Goal: Task Accomplishment & Management: Manage account settings

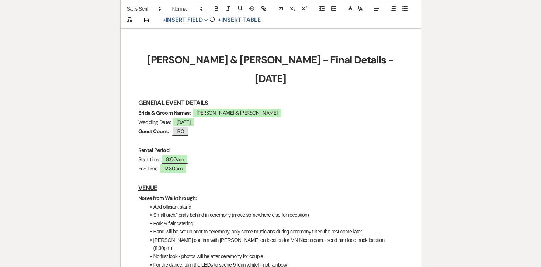
click at [153, 52] on h1 "[PERSON_NAME] & [PERSON_NAME] - Final Details - [DATE]" at bounding box center [270, 69] width 265 height 37
click at [214, 146] on p "Rental Period" at bounding box center [270, 150] width 265 height 9
click at [184, 127] on span "190" at bounding box center [180, 132] width 17 height 10
select select "Number"
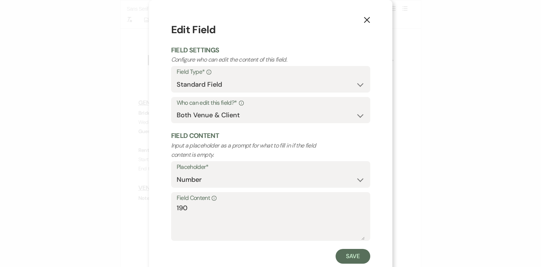
click at [367, 23] on icon "X" at bounding box center [367, 20] width 7 height 7
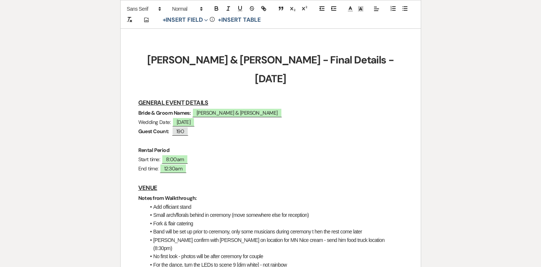
click at [158, 118] on p "Wedding Date: ﻿ [DATE] ﻿" at bounding box center [270, 122] width 265 height 9
click at [182, 127] on span "190" at bounding box center [180, 132] width 17 height 10
select select "Number"
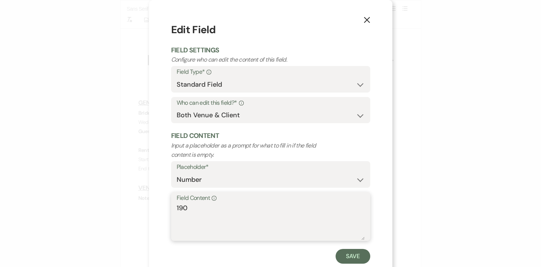
click at [206, 208] on textarea "190" at bounding box center [271, 221] width 188 height 37
type textarea "183"
click at [354, 258] on button "Save" at bounding box center [353, 256] width 35 height 15
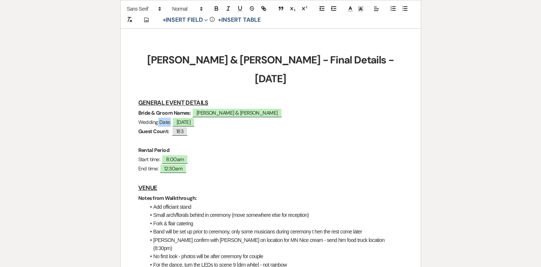
drag, startPoint x: 170, startPoint y: 103, endPoint x: 134, endPoint y: 103, distance: 35.8
click at [218, 8] on icon "button" at bounding box center [216, 8] width 7 height 7
click at [218, 118] on p "Wedding Date: ﻿ [DATE] ﻿" at bounding box center [270, 122] width 265 height 9
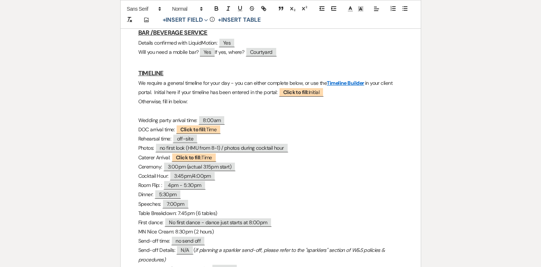
scroll to position [735, 0]
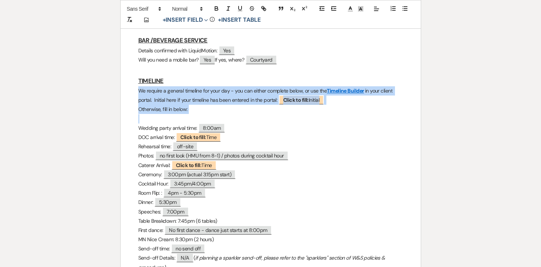
drag, startPoint x: 195, startPoint y: 91, endPoint x: 132, endPoint y: 67, distance: 67.3
click at [132, 67] on div "[PERSON_NAME] & [PERSON_NAME] - Final Details - [DATE] GENERAL EVENT DETAILS Br…" at bounding box center [271, 109] width 300 height 1432
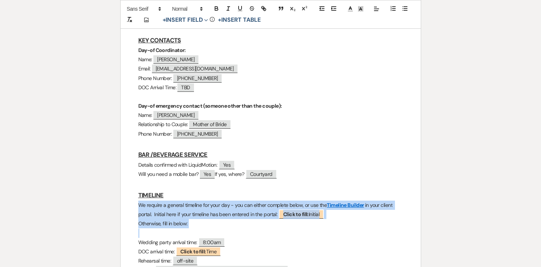
scroll to position [718, 0]
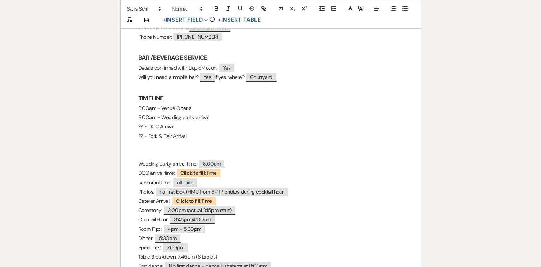
click at [157, 141] on p at bounding box center [270, 145] width 265 height 9
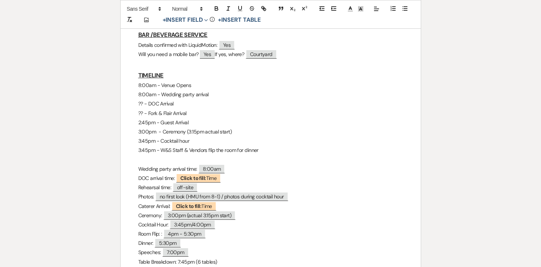
scroll to position [745, 0]
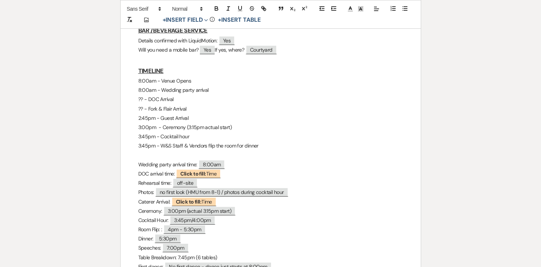
click at [173, 141] on p "3:45pm - W&S Staff & Vendors flip the room for dinner" at bounding box center [270, 145] width 265 height 9
click at [183, 141] on p "3:45pm - W&S Staff & Vendors flip the room for dinner" at bounding box center [270, 145] width 265 height 9
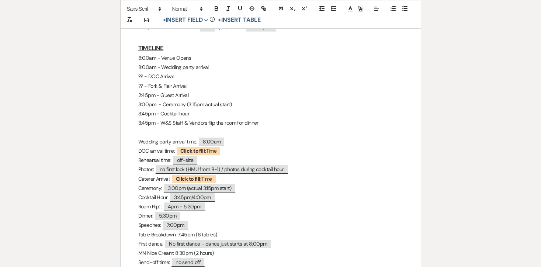
scroll to position [771, 0]
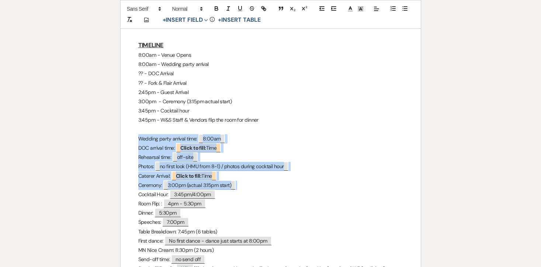
drag, startPoint x: 137, startPoint y: 114, endPoint x: 250, endPoint y: 156, distance: 120.6
click at [250, 156] on div "[PERSON_NAME] & [PERSON_NAME] - Final Details - [DATE] GENERAL EVENT DETAILS Br…" at bounding box center [271, 96] width 300 height 1479
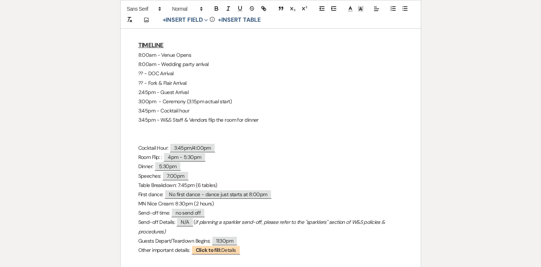
click at [146, 125] on p at bounding box center [270, 129] width 265 height 9
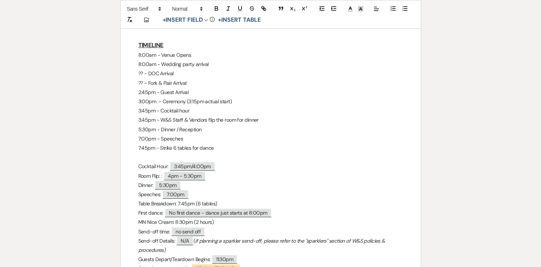
click at [161, 144] on p "7:45pm - Strike 6 tables for dance" at bounding box center [270, 148] width 265 height 9
click at [206, 144] on p "7:45pm - W&S Staff & DOC Strike 6 tables for dance" at bounding box center [270, 148] width 265 height 9
click at [185, 115] on p "3:45pm - W&S Staff & Vendors flip the room for dinner" at bounding box center [270, 119] width 265 height 9
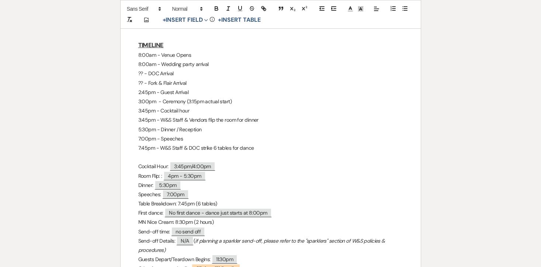
click at [194, 125] on p "5:30pm - Dinner / Reception" at bounding box center [270, 129] width 265 height 9
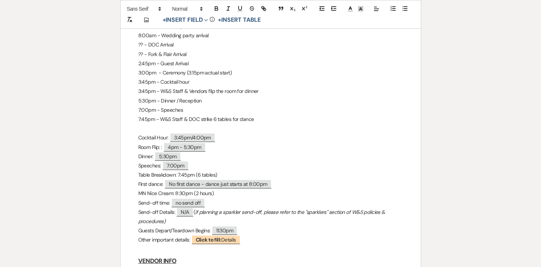
scroll to position [802, 0]
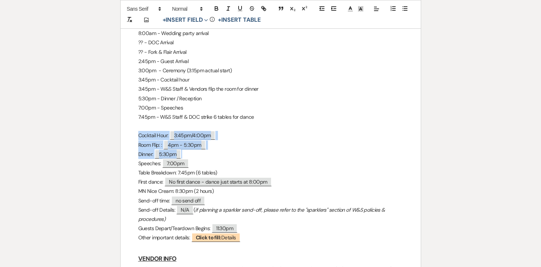
drag, startPoint x: 138, startPoint y: 111, endPoint x: 199, endPoint y: 130, distance: 64.3
click at [199, 130] on div "[PERSON_NAME] & [PERSON_NAME] - Final Details - [DATE] GENERAL EVENT DETAILS Br…" at bounding box center [271, 51] width 300 height 1451
click at [209, 150] on p "Dinner: ﻿ 5:30pm ﻿" at bounding box center [270, 154] width 265 height 9
click at [203, 122] on p at bounding box center [270, 126] width 265 height 9
click at [265, 113] on p "7:45pm - W&S Staff & DOC strike 6 tables for dance" at bounding box center [270, 117] width 265 height 9
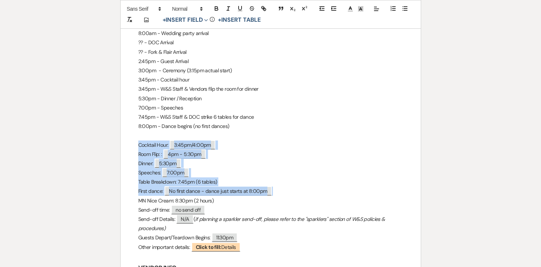
drag, startPoint x: 137, startPoint y: 121, endPoint x: 279, endPoint y: 169, distance: 149.8
click at [279, 169] on div "[PERSON_NAME] & [PERSON_NAME] - Final Details - [DATE] GENERAL EVENT DETAILS Br…" at bounding box center [271, 56] width 300 height 1460
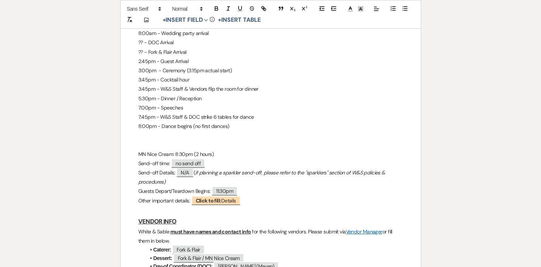
click at [233, 122] on p "8:00pm - Dance begins (no first dances)" at bounding box center [270, 126] width 265 height 9
click at [216, 131] on p at bounding box center [270, 135] width 265 height 9
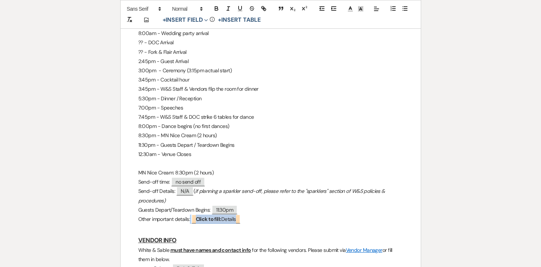
drag, startPoint x: 254, startPoint y: 199, endPoint x: 132, endPoint y: 143, distance: 134.2
click at [132, 143] on div "[PERSON_NAME] & [PERSON_NAME] - Final Details - [DATE] GENERAL EVENT DETAILS Br…" at bounding box center [271, 42] width 300 height 1432
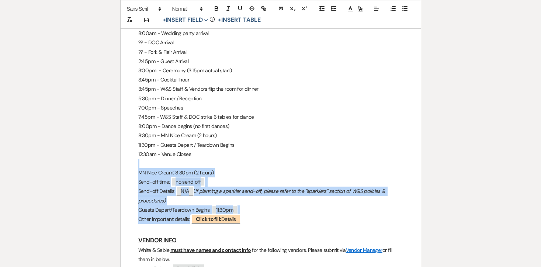
drag, startPoint x: 132, startPoint y: 143, endPoint x: 250, endPoint y: 194, distance: 128.7
click at [250, 194] on div "[PERSON_NAME] & [PERSON_NAME] - Final Details - [DATE] GENERAL EVENT DETAILS Br…" at bounding box center [271, 42] width 300 height 1432
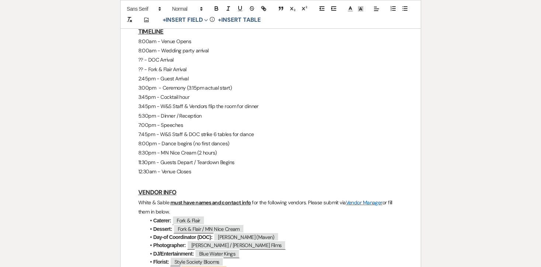
scroll to position [783, 0]
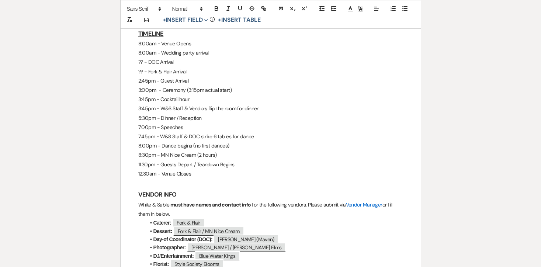
click at [207, 95] on p "3:45pm - Cocktail hour" at bounding box center [270, 99] width 265 height 9
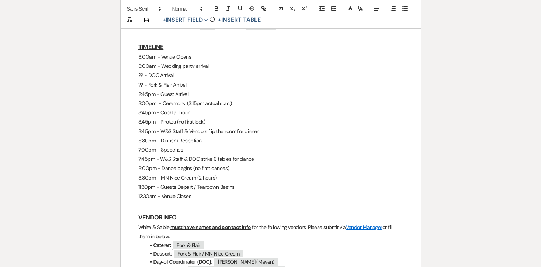
scroll to position [737, 0]
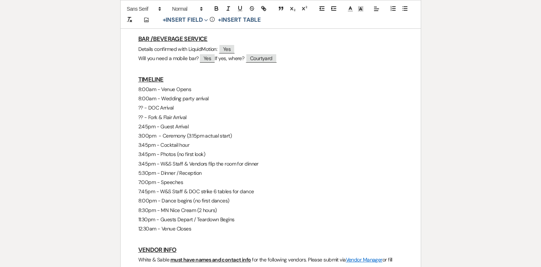
drag, startPoint x: 197, startPoint y: 204, endPoint x: 121, endPoint y: 68, distance: 156.9
click at [121, 68] on div "[PERSON_NAME] & [PERSON_NAME] - Final Details - [DATE] GENERAL EVENT DETAILS Br…" at bounding box center [271, 79] width 300 height 1377
copy div "8:00am - Venue Opens 8:00am - Wedding party arrival ?? - DOC Arrival ?? - Fork …"
click at [233, 141] on p "3:45pm - Cocktail hour" at bounding box center [270, 145] width 265 height 9
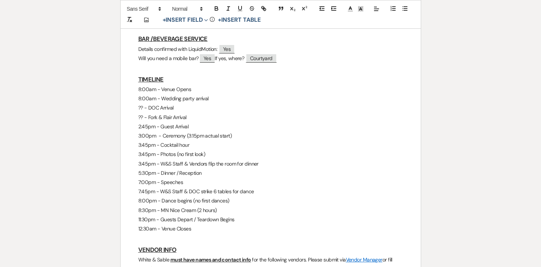
click at [211, 224] on p "12:30am - Venue Closes" at bounding box center [270, 228] width 265 height 9
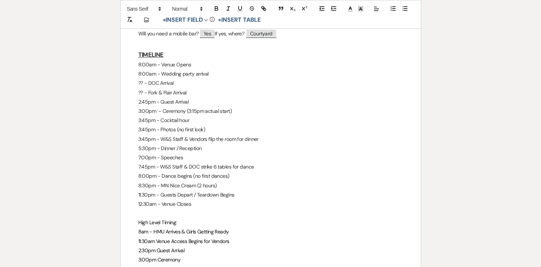
scroll to position [765, 0]
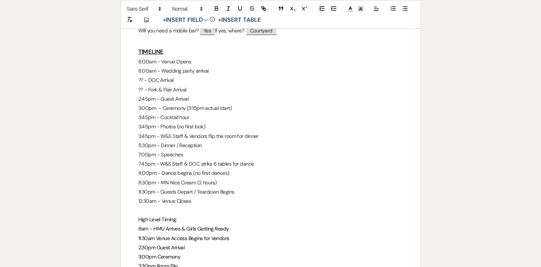
click at [176, 66] on p "8:00am - Wedding party arrival" at bounding box center [270, 70] width 265 height 9
click at [208, 66] on p "8:00am - Bridal party arrival" at bounding box center [270, 70] width 265 height 9
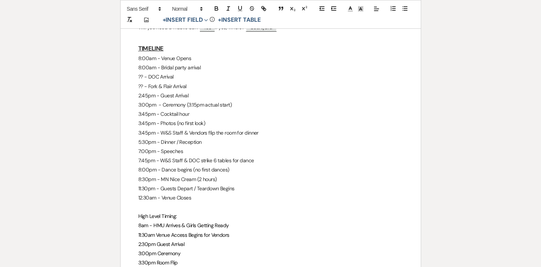
scroll to position [769, 0]
click at [148, 90] on p "2:45pm - Guest Arrival" at bounding box center [270, 94] width 265 height 9
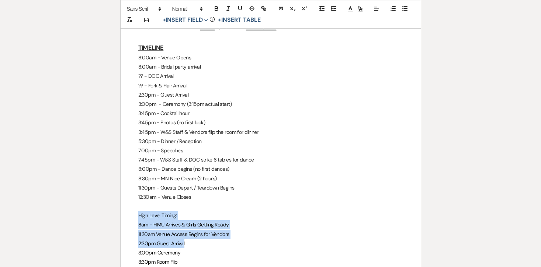
drag, startPoint x: 136, startPoint y: 191, endPoint x: 216, endPoint y: 216, distance: 83.7
click at [216, 216] on div "[PERSON_NAME] & [PERSON_NAME] - Final Details - [DATE] GENERAL EVENT DETAILS Br…" at bounding box center [271, 121] width 300 height 1525
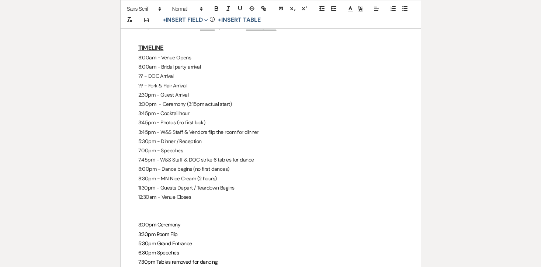
click at [149, 221] on span "3:00pm Ceremony" at bounding box center [159, 224] width 42 height 7
drag, startPoint x: 144, startPoint y: 51, endPoint x: 133, endPoint y: 51, distance: 11.1
click at [133, 51] on div "[PERSON_NAME] & [PERSON_NAME] - Final Details - [DATE] GENERAL EVENT DETAILS Br…" at bounding box center [271, 107] width 300 height 1497
click at [175, 72] on p "12:00pm - DOC Arrival" at bounding box center [270, 76] width 265 height 9
drag, startPoint x: 138, startPoint y: 200, endPoint x: 186, endPoint y: 202, distance: 48.0
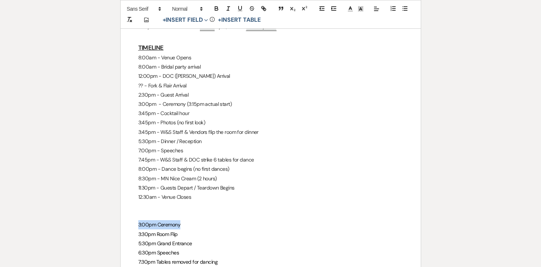
click at [186, 220] on p "3:00pm Ceremony" at bounding box center [270, 224] width 265 height 9
click at [179, 230] on p "3:30pm Room Flip" at bounding box center [270, 234] width 265 height 9
click at [146, 109] on p "3:45pm - Cocktail hour" at bounding box center [270, 113] width 265 height 9
click at [146, 118] on p "3:45pm - Photos (no first look)" at bounding box center [270, 122] width 265 height 9
click at [155, 128] on p "3:45pm - W&S Staff & Vendors flip the room for dinner" at bounding box center [270, 132] width 265 height 9
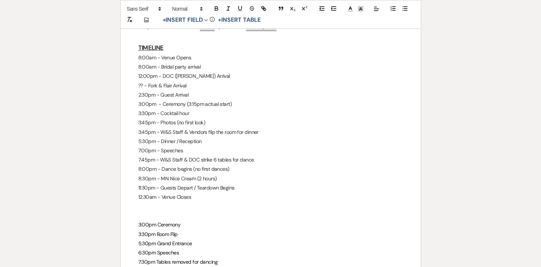
click at [147, 128] on p "3:45pm - W&S Staff & Vendors flip the room for dinner" at bounding box center [270, 132] width 265 height 9
click at [155, 128] on p "3:30pm - W&S Staff & Vendors flip the room for dinner" at bounding box center [270, 132] width 265 height 9
click at [152, 118] on p "3:45pm - Photos (no first look)" at bounding box center [270, 122] width 265 height 9
click at [148, 128] on p "3:30pm - W&S Staff & Vendors flip the room for dinner" at bounding box center [270, 132] width 265 height 9
click at [146, 118] on p "3:45pm - Photos (no first look)" at bounding box center [270, 122] width 265 height 9
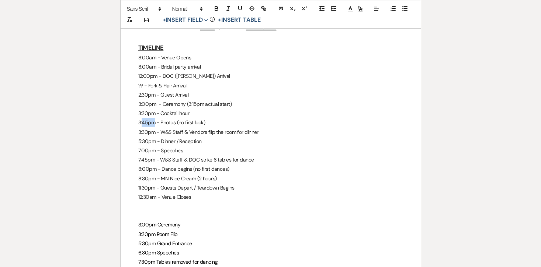
click at [146, 118] on p "3:45pm - Photos (no first look)" at bounding box center [270, 122] width 265 height 9
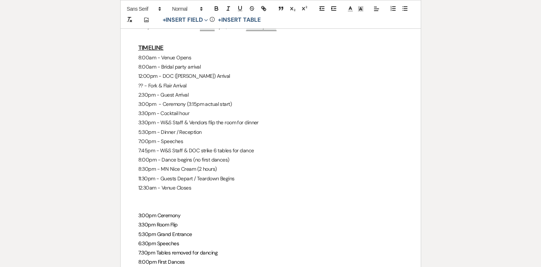
click at [280, 118] on p "3:30pm - W&S Staff & Vendors flip the room for dinner" at bounding box center [270, 122] width 265 height 9
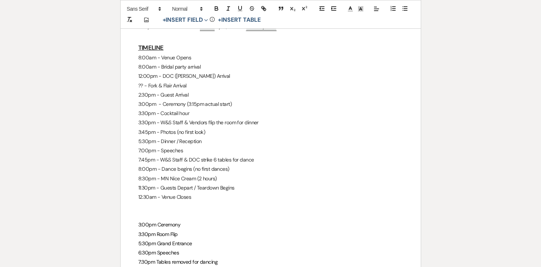
click at [145, 137] on p "5:30pm - Dinner / Reception" at bounding box center [270, 141] width 265 height 9
click at [144, 146] on p "7:00pm - Speeches" at bounding box center [270, 150] width 265 height 9
drag, startPoint x: 135, startPoint y: 199, endPoint x: 191, endPoint y: 218, distance: 59.7
click at [191, 218] on div "[PERSON_NAME] & [PERSON_NAME] - Final Details - [DATE] GENERAL EVENT DETAILS Br…" at bounding box center [271, 107] width 300 height 1497
drag, startPoint x: 159, startPoint y: 116, endPoint x: 201, endPoint y: 117, distance: 41.3
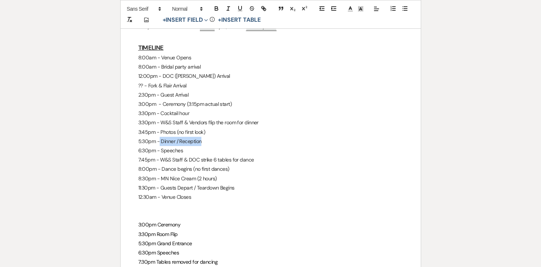
click at [201, 137] on p "5:30pm - Dinner / Reception" at bounding box center [270, 141] width 265 height 9
click at [160, 137] on p "5:30pm -[GEOGRAPHIC_DATA]" at bounding box center [270, 141] width 265 height 9
click at [202, 137] on p "5:30pm - [GEOGRAPHIC_DATA]" at bounding box center [270, 141] width 265 height 9
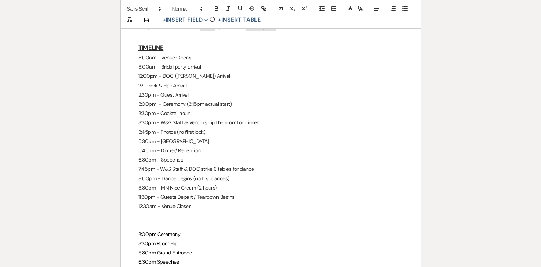
click at [158, 137] on p "5:30pm - [GEOGRAPHIC_DATA]" at bounding box center [270, 141] width 265 height 9
click at [158, 155] on p "6:30pm - Speeches" at bounding box center [270, 159] width 265 height 9
click at [145, 165] on p "7:45pm - W&S Staff & DOC strike 6 tables for dance" at bounding box center [270, 169] width 265 height 9
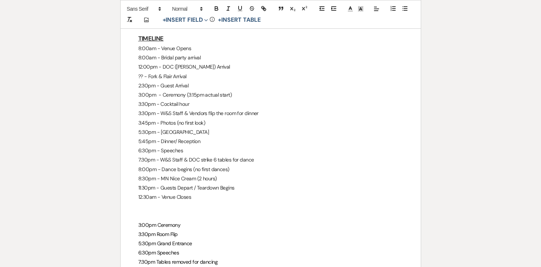
scroll to position [778, 0]
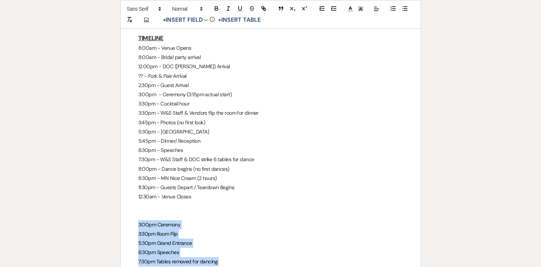
drag, startPoint x: 137, startPoint y: 201, endPoint x: 189, endPoint y: 241, distance: 65.5
click at [189, 241] on div "[PERSON_NAME] & [PERSON_NAME] - Final Details - [DATE] GENERAL EVENT DETAILS Br…" at bounding box center [271, 103] width 300 height 1506
drag, startPoint x: 187, startPoint y: 246, endPoint x: 125, endPoint y: 193, distance: 82.2
click at [125, 193] on div "[PERSON_NAME] & [PERSON_NAME] - Final Details - [DATE] GENERAL EVENT DETAILS Br…" at bounding box center [271, 103] width 300 height 1506
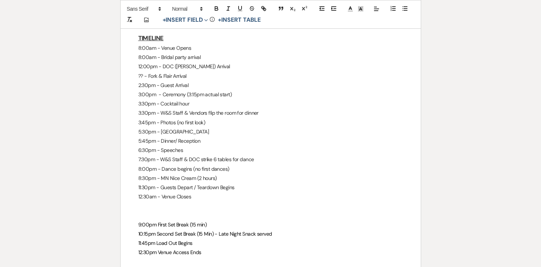
click at [166, 174] on p "8:30pm - MN Nice Cream (2 hours)" at bounding box center [270, 178] width 265 height 9
click at [223, 174] on p "8:30pm - MN Nice Cream (2 hours)" at bounding box center [270, 178] width 265 height 9
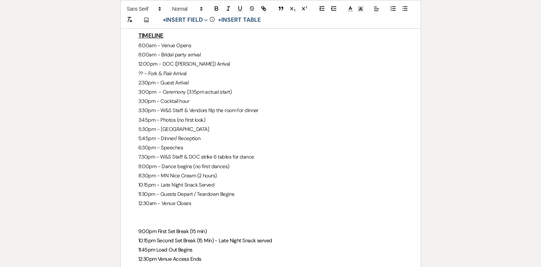
scroll to position [782, 0]
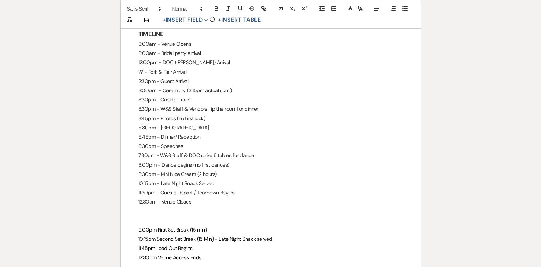
click at [196, 188] on p "11:30pm - Guests Depart / Teardown Begins" at bounding box center [270, 192] width 265 height 9
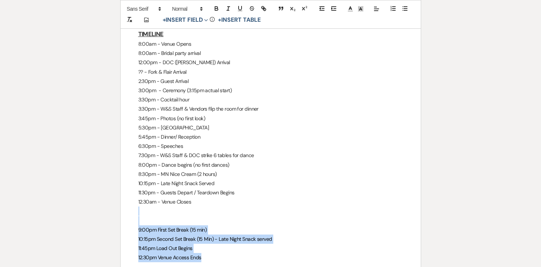
drag, startPoint x: 206, startPoint y: 235, endPoint x: 129, endPoint y: 189, distance: 89.2
click at [129, 189] on div "[PERSON_NAME] & [PERSON_NAME] - Final Details - [DATE] GENERAL EVENT DETAILS Br…" at bounding box center [271, 76] width 300 height 1460
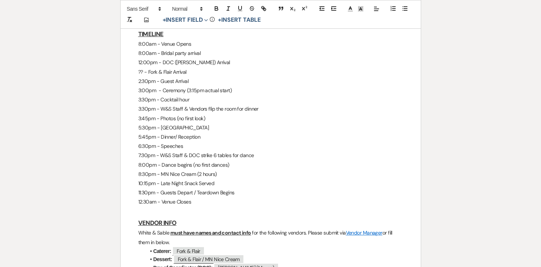
scroll to position [743, 0]
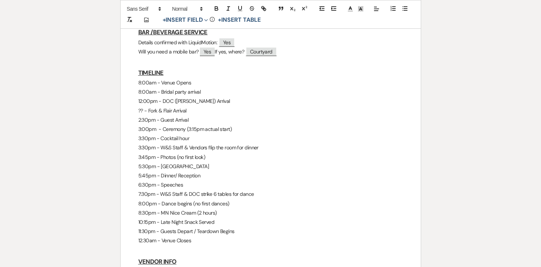
click at [159, 245] on h3 at bounding box center [270, 250] width 265 height 11
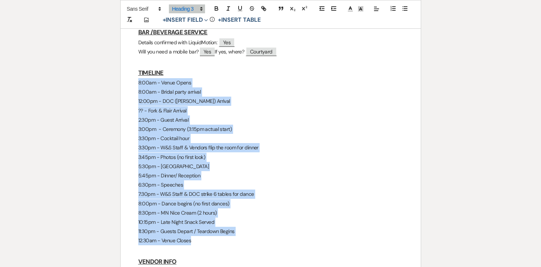
drag, startPoint x: 198, startPoint y: 218, endPoint x: 122, endPoint y: 63, distance: 173.3
click at [122, 63] on div "[PERSON_NAME] & [PERSON_NAME] - Final Details - [DATE] GENERAL EVENT DETAILS Br…" at bounding box center [271, 82] width 300 height 1395
copy div "8:00am - Venue Opens 8:00am - Bridal party arrival 12:00pm - DOC ([PERSON_NAME]…"
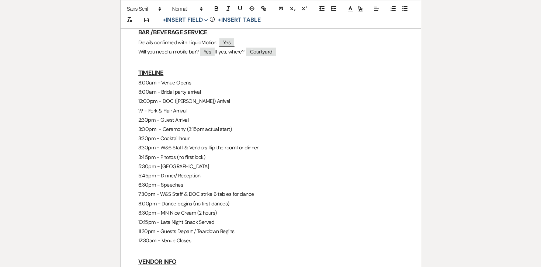
click at [246, 143] on p "3:30pm - W&S Staff & Vendors flip the room for dinner" at bounding box center [270, 147] width 265 height 9
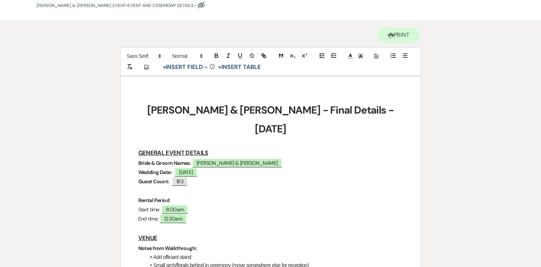
scroll to position [76, 0]
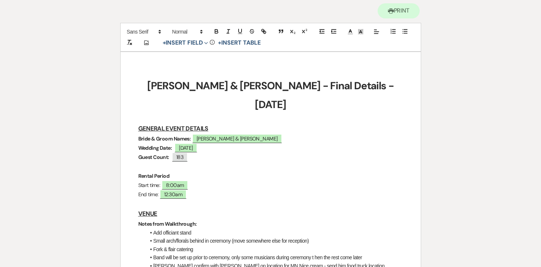
click at [222, 144] on p "Wedding Date: ﻿ [DATE] ﻿" at bounding box center [270, 148] width 265 height 9
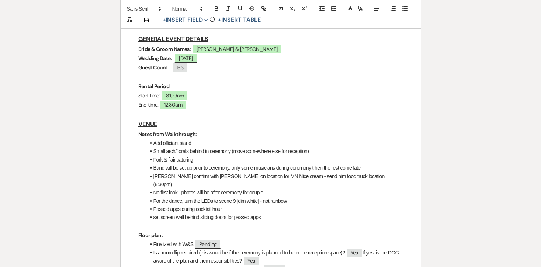
scroll to position [169, 0]
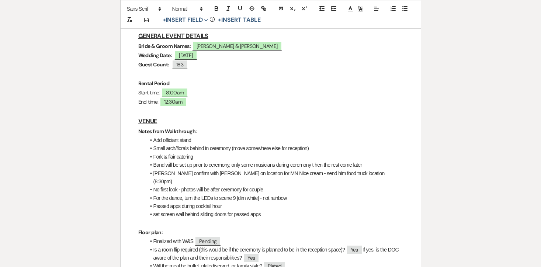
click at [275, 210] on li "set screen wall behind sliding doors for passed apps" at bounding box center [275, 214] width 258 height 8
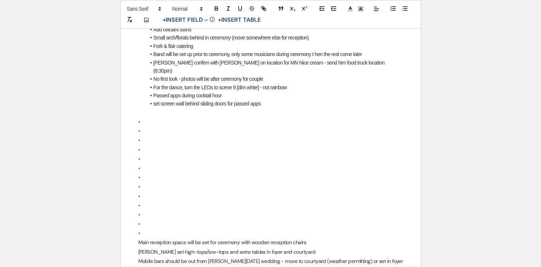
scroll to position [280, 0]
drag, startPoint x: 144, startPoint y: 208, endPoint x: 138, endPoint y: 94, distance: 113.8
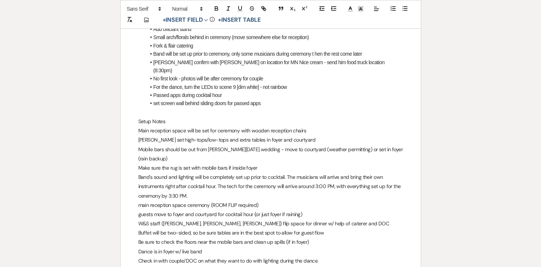
click at [152, 117] on p "Setup Notes" at bounding box center [270, 121] width 265 height 9
click at [217, 6] on icon "button" at bounding box center [216, 8] width 7 height 7
click at [188, 117] on p "Setup Notes" at bounding box center [270, 121] width 265 height 9
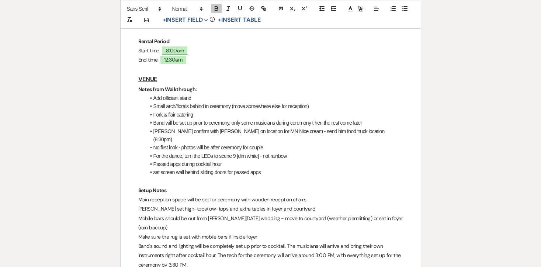
scroll to position [163, 0]
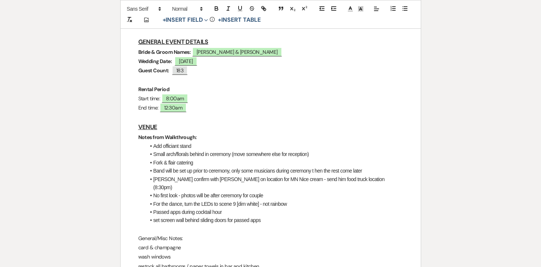
scroll to position [168, 0]
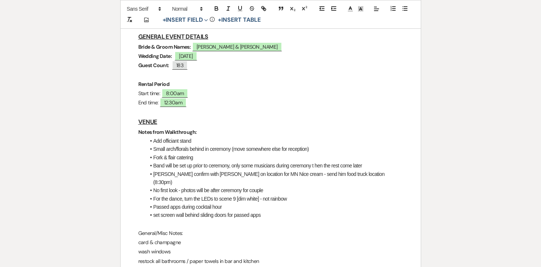
click at [143, 238] on p "card & champagne" at bounding box center [270, 242] width 265 height 9
click at [143, 229] on p "General/Misc Notes:" at bounding box center [270, 233] width 265 height 9
click at [219, 7] on icon "button" at bounding box center [216, 8] width 7 height 7
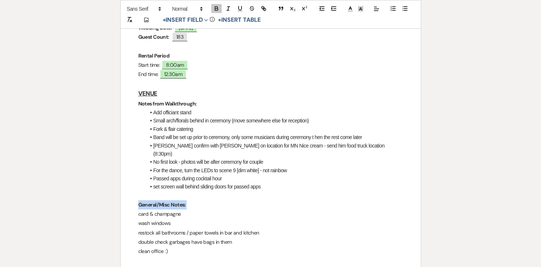
scroll to position [199, 0]
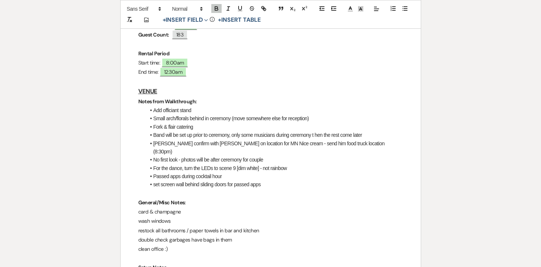
click at [166, 164] on li "For the dance, turn the LEDs to scene 9 [dim white] - not rainbow" at bounding box center [275, 168] width 258 height 8
click at [192, 198] on p "General/Misc Notes:" at bounding box center [270, 202] width 265 height 9
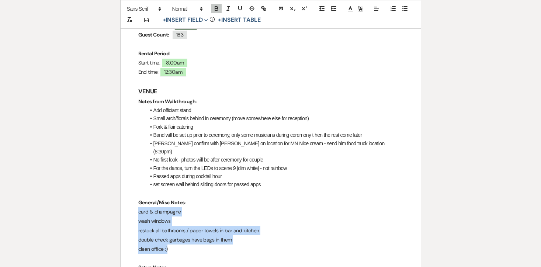
drag, startPoint x: 137, startPoint y: 184, endPoint x: 176, endPoint y: 224, distance: 55.8
click at [402, 10] on icon "button" at bounding box center [405, 8] width 7 height 7
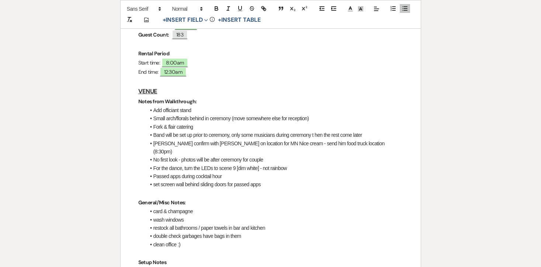
click at [155, 216] on li "wash windows" at bounding box center [275, 220] width 258 height 8
click at [154, 207] on li "card & champagne" at bounding box center [275, 211] width 258 height 8
click at [162, 207] on li at bounding box center [275, 211] width 258 height 8
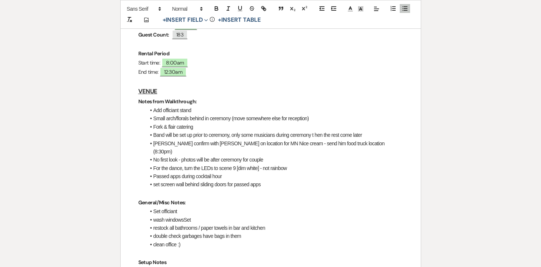
click at [325, 258] on p "Setup Notes" at bounding box center [270, 262] width 265 height 9
click at [311, 267] on p "Main reception space will be set for ceremony with wooden reception chairs" at bounding box center [270, 272] width 265 height 9
click at [164, 198] on p "General/Misc Notes:" at bounding box center [270, 202] width 265 height 9
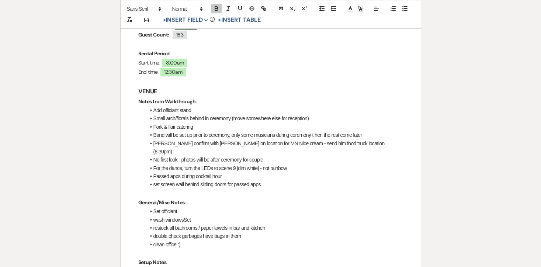
click at [162, 207] on li "Set officiant" at bounding box center [275, 211] width 258 height 8
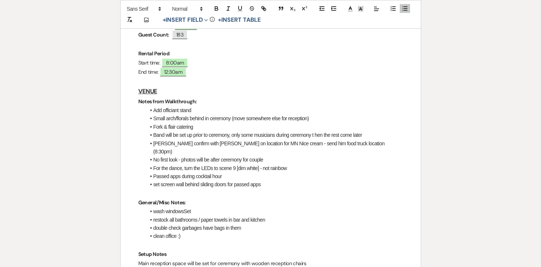
click at [194, 207] on li "wash windowsSet" at bounding box center [275, 211] width 258 height 8
click at [208, 216] on li "restock all bathrooms / paper towels in bar and kitchen" at bounding box center [275, 220] width 258 height 8
click at [191, 224] on li "double check garbages have bags in them" at bounding box center [275, 228] width 258 height 8
click at [199, 224] on li "double check garbages have bags in them" at bounding box center [275, 228] width 258 height 8
click at [190, 232] on li "clean office :)" at bounding box center [275, 236] width 258 height 8
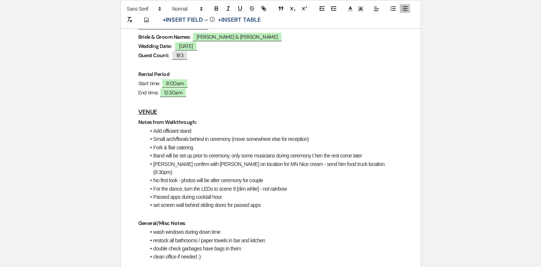
scroll to position [178, 0]
click at [185, 118] on strong "General Notes from Walkthrough:" at bounding box center [177, 121] width 78 height 7
click at [177, 220] on strong "General/Misc Notes:" at bounding box center [162, 223] width 48 height 7
click at [184, 220] on strong "General/Misc Notes:" at bounding box center [162, 223] width 48 height 7
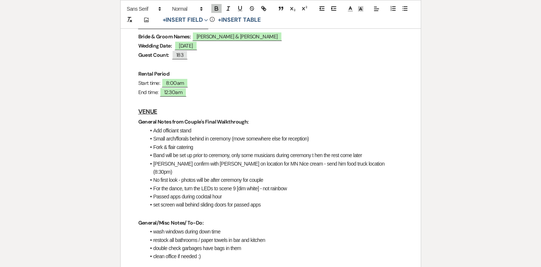
click at [183, 143] on li "Fork & flair catering" at bounding box center [275, 147] width 258 height 8
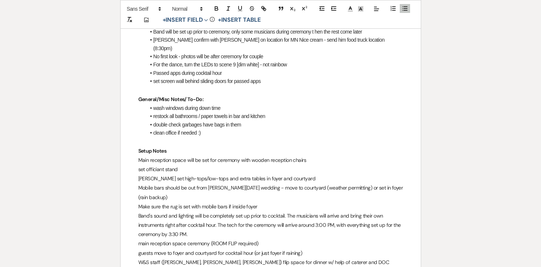
scroll to position [301, 0]
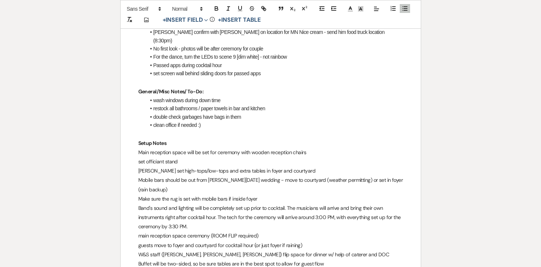
click at [142, 157] on p "set officiant stand" at bounding box center [270, 161] width 265 height 9
click at [148, 166] on p "[PERSON_NAME] set high-tops/low-tops and extra tables in foyer and courtyard" at bounding box center [270, 170] width 265 height 9
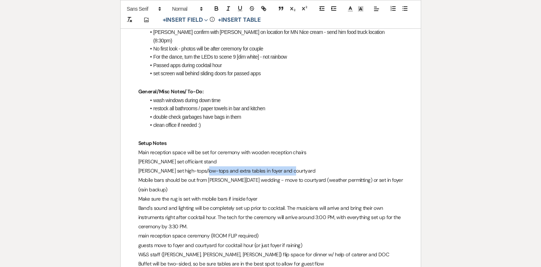
drag, startPoint x: 204, startPoint y: 145, endPoint x: 304, endPoint y: 143, distance: 99.3
click at [304, 166] on p "[PERSON_NAME] set high-tops/low-tops and extra tables in foyer and courtyard" at bounding box center [270, 170] width 265 height 9
click at [200, 176] on p "Mobile bars should be out from [PERSON_NAME][DATE] wedding - move to courtyard …" at bounding box center [270, 185] width 265 height 18
click at [139, 176] on p "Mobile bars should be out from [PERSON_NAME][DATE] wedding - move to courtyard …" at bounding box center [270, 185] width 265 height 18
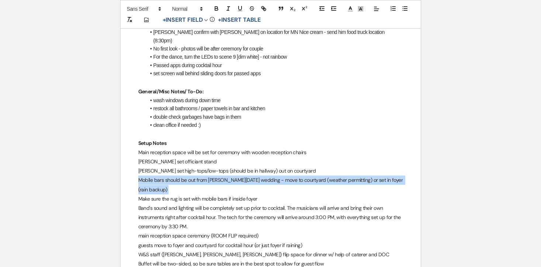
click at [139, 176] on p "Mobile bars should be out from [PERSON_NAME][DATE] wedding - move to courtyard …" at bounding box center [270, 185] width 265 height 18
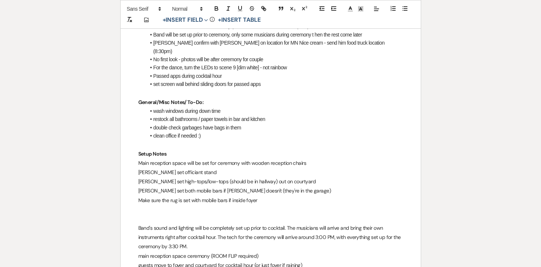
scroll to position [287, 0]
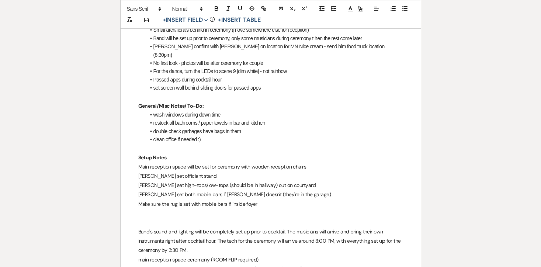
click at [178, 153] on p "Setup Notes" at bounding box center [270, 157] width 265 height 9
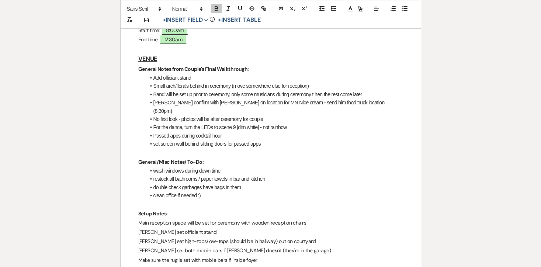
scroll to position [227, 0]
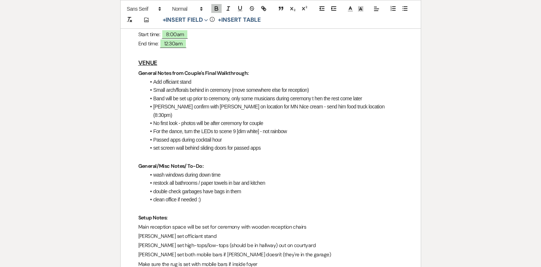
click at [156, 94] on li "Band will be set up prior to ceremony, only some musicians during ceremony t he…" at bounding box center [275, 98] width 258 height 8
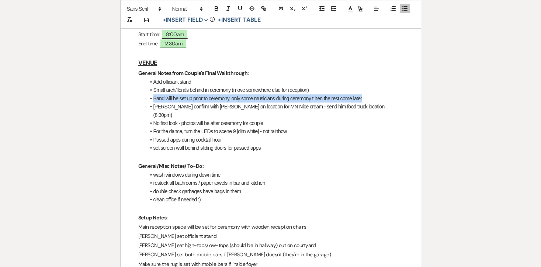
click at [156, 94] on li "Band will be set up prior to ceremony, only some musicians during ceremony t he…" at bounding box center [275, 98] width 258 height 8
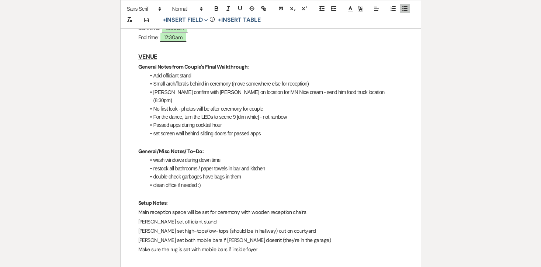
scroll to position [234, 0]
click at [265, 245] on p "Make sure the rug is set with mobile bars if inside foyer" at bounding box center [270, 249] width 265 height 9
click at [310, 254] on p "Band will be set up prior to ceremony, only some musicians during ceremony t he…" at bounding box center [270, 258] width 265 height 9
click at [207, 181] on li "clean office if needed :)" at bounding box center [275, 185] width 258 height 8
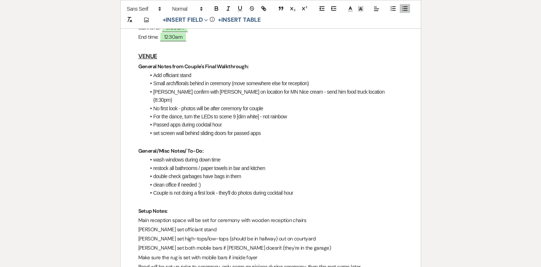
click at [201, 104] on li "No first look - photos will be after ceremony for couple" at bounding box center [275, 108] width 258 height 8
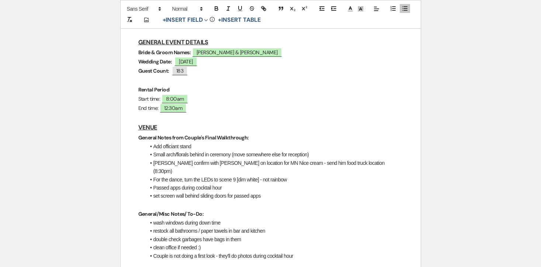
scroll to position [169, 0]
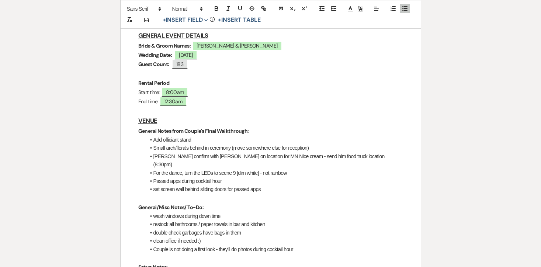
click at [186, 136] on li "Add officiant stand" at bounding box center [275, 140] width 258 height 8
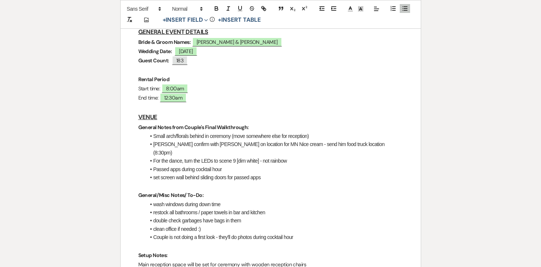
scroll to position [174, 0]
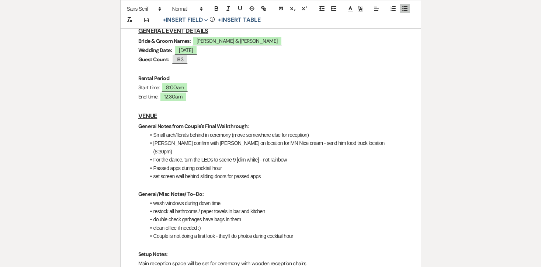
click at [203, 123] on strong "General Notes from Couple's Final Walkthrough:" at bounding box center [193, 126] width 111 height 7
click at [198, 131] on li "Small arch/florals behind in ceremony (move somewhere else for reception)" at bounding box center [275, 135] width 258 height 8
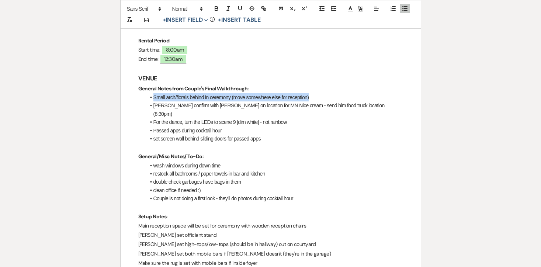
scroll to position [212, 0]
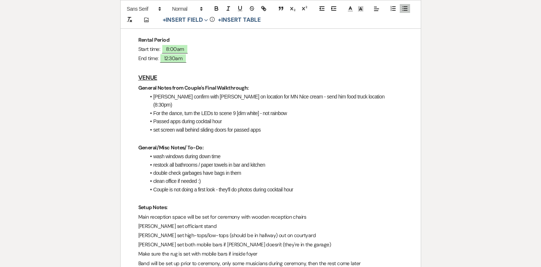
click at [367, 259] on p "Band will be set up prior to ceremony, only some musicians during ceremony, the…" at bounding box center [270, 263] width 265 height 9
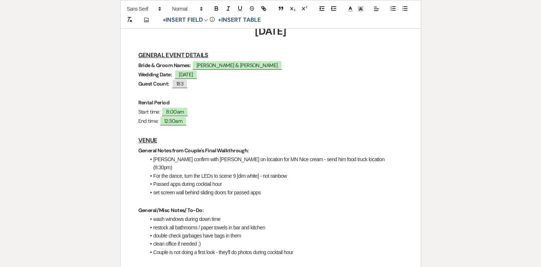
scroll to position [142, 0]
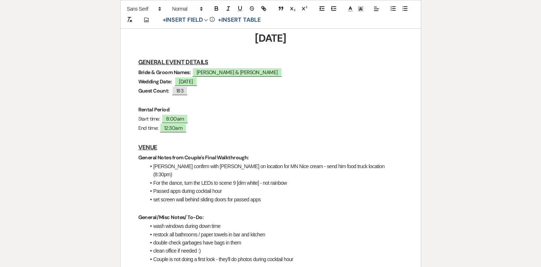
click at [192, 162] on li "[PERSON_NAME] confirm with [PERSON_NAME] on location for MN Nice cream - send h…" at bounding box center [275, 170] width 258 height 17
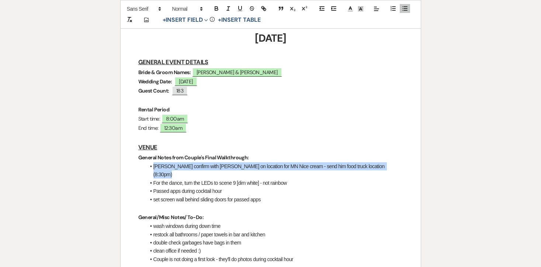
click at [192, 162] on li "[PERSON_NAME] confirm with [PERSON_NAME] on location for MN Nice cream - send h…" at bounding box center [275, 170] width 258 height 17
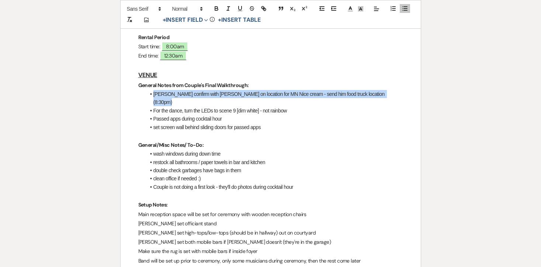
scroll to position [222, 0]
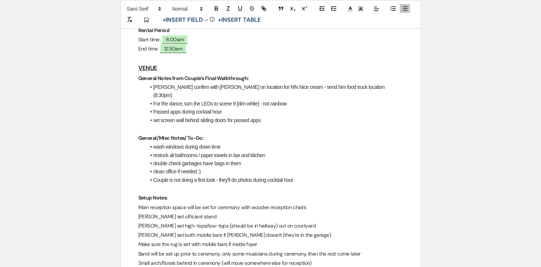
click at [304, 176] on li "Couple is not doing a first look - they'll do photos during cocktail hour" at bounding box center [275, 180] width 258 height 8
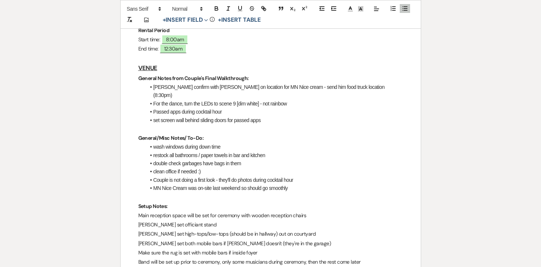
click at [207, 83] on li "[PERSON_NAME] confirm with [PERSON_NAME] on location for MN Nice cream - send h…" at bounding box center [275, 91] width 258 height 17
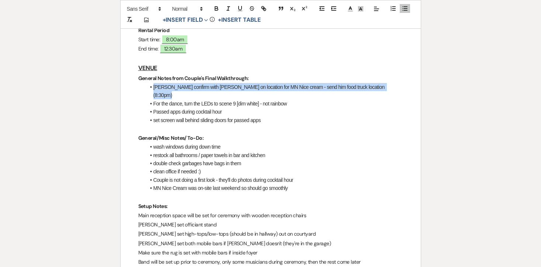
click at [207, 83] on li "[PERSON_NAME] confirm with [PERSON_NAME] on location for MN Nice cream - send h…" at bounding box center [275, 91] width 258 height 17
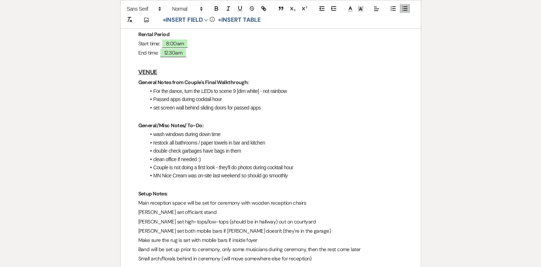
scroll to position [217, 0]
click at [217, 87] on li "For the dance, turn the LEDs to scene 9 [dim white] - not rainbow" at bounding box center [275, 91] width 258 height 8
click at [209, 96] on li "Passed apps during cocktail hour" at bounding box center [275, 100] width 258 height 8
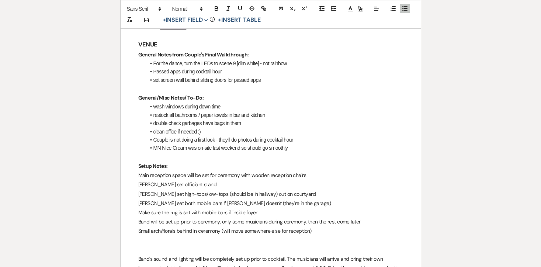
scroll to position [247, 0]
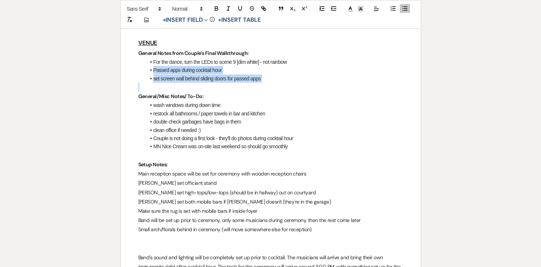
drag, startPoint x: 149, startPoint y: 52, endPoint x: 287, endPoint y: 72, distance: 139.7
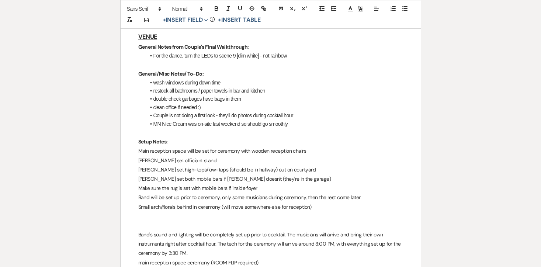
scroll to position [254, 0]
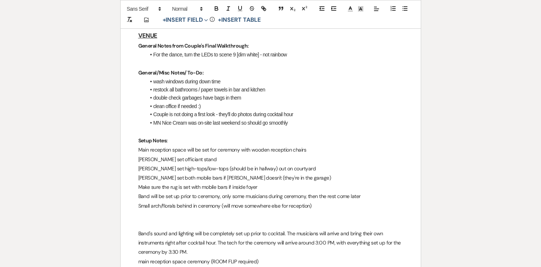
click at [328, 201] on p "Small arch/florals behind in ceremony (will move somewhere else for reception)" at bounding box center [270, 205] width 265 height 9
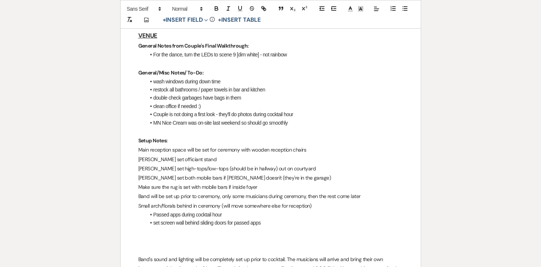
click at [154, 211] on li "Passed apps during cocktail hour" at bounding box center [275, 215] width 258 height 8
click at [155, 220] on li "set screen wall behind sliding doors for passed apps" at bounding box center [275, 224] width 258 height 8
click at [156, 220] on li "set screen wall behind sliding doors for passed apps" at bounding box center [275, 224] width 258 height 8
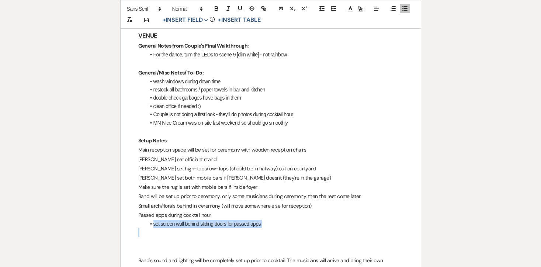
click at [156, 220] on li "set screen wall behind sliding doors for passed apps" at bounding box center [275, 224] width 258 height 8
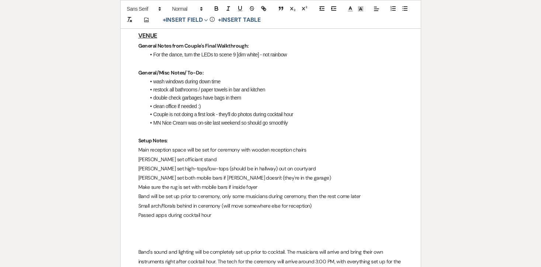
click at [155, 211] on p "Passed apps during cocktail hour" at bounding box center [270, 215] width 265 height 9
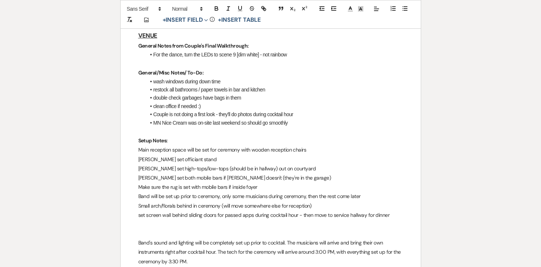
click at [141, 211] on p "set screen wall behind sliding doors for passed apps during cocktail hour - the…" at bounding box center [270, 215] width 265 height 9
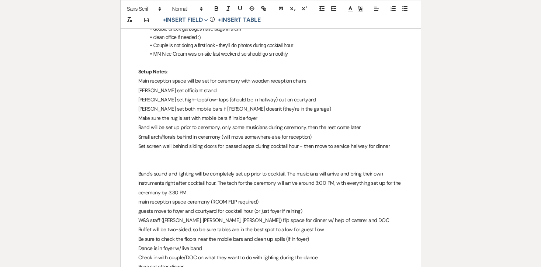
scroll to position [324, 0]
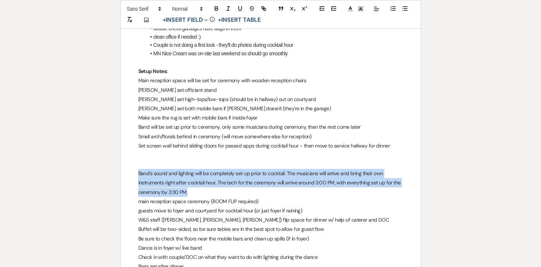
drag, startPoint x: 135, startPoint y: 155, endPoint x: 196, endPoint y: 170, distance: 62.2
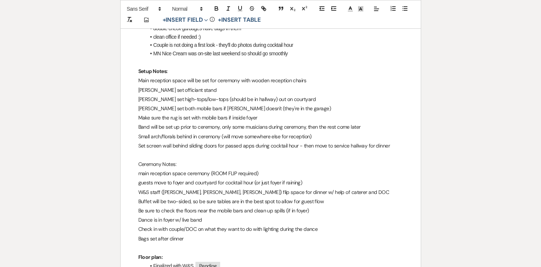
click at [164, 160] on p "Ceremony Notes:" at bounding box center [270, 164] width 265 height 9
click at [215, 12] on button "button" at bounding box center [216, 8] width 10 height 9
drag, startPoint x: 307, startPoint y: 164, endPoint x: 255, endPoint y: 163, distance: 51.3
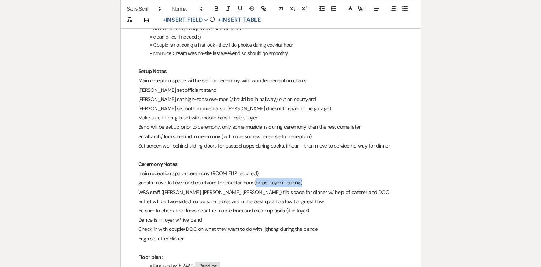
click at [255, 178] on p "guests move to foyer and courtyard for cocktail hour (or just foyer if raining)" at bounding box center [270, 182] width 265 height 9
click at [245, 178] on p "guests move to foyer and courtyard for cocktail hour (or just foyer if raining)" at bounding box center [270, 182] width 265 height 9
click at [162, 188] on p "W&S staff ([PERSON_NAME], [PERSON_NAME], [PERSON_NAME]) flip space for dinner w…" at bounding box center [270, 192] width 265 height 9
click at [172, 188] on p "W&S staff ([PERSON_NAME], [PERSON_NAME], [PERSON_NAME]) flip space for dinner w…" at bounding box center [270, 192] width 265 height 9
drag, startPoint x: 179, startPoint y: 174, endPoint x: 165, endPoint y: 174, distance: 14.0
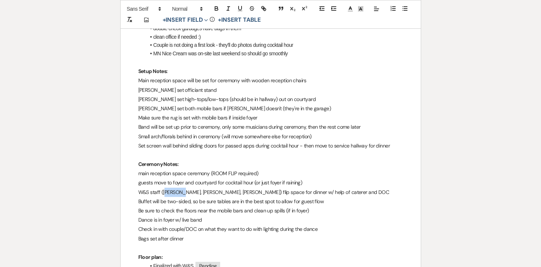
click at [165, 188] on p "W&S staff ([PERSON_NAME], [PERSON_NAME], [PERSON_NAME]) flip space for dinner w…" at bounding box center [270, 192] width 265 height 9
click at [185, 197] on p "Buffet will be two-sided, so be sure tables are in the best spot to allow for g…" at bounding box center [270, 201] width 265 height 9
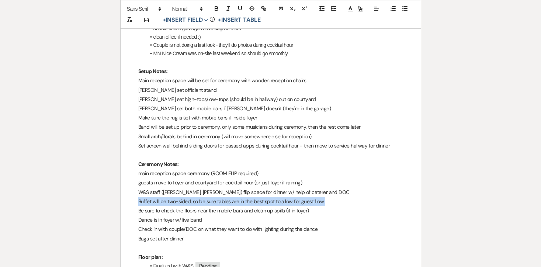
click at [185, 197] on p "Buffet will be two-sided, so be sure tables are in the best spot to allow for g…" at bounding box center [270, 201] width 265 height 9
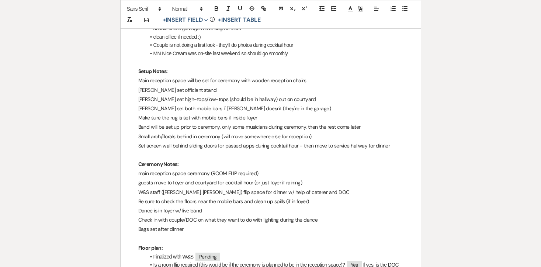
click at [326, 188] on p "W&S staff ([PERSON_NAME], [PERSON_NAME]) flip space for dinner w/ help of cater…" at bounding box center [270, 192] width 265 height 9
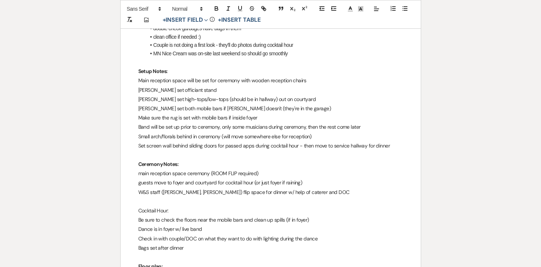
click at [171, 161] on strong "Ceremony Notes:" at bounding box center [158, 164] width 41 height 7
click at [153, 197] on p at bounding box center [270, 201] width 265 height 9
click at [153, 206] on p "Cocktail Hour:" at bounding box center [270, 210] width 265 height 9
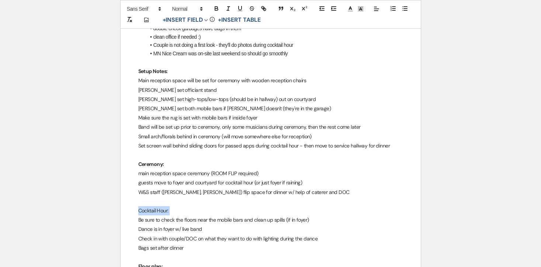
click at [153, 206] on p "Cocktail Hour:" at bounding box center [270, 210] width 265 height 9
click at [216, 8] on icon "button" at bounding box center [216, 8] width 7 height 7
click at [139, 225] on p "Dance is in foyer w/ live band" at bounding box center [270, 229] width 265 height 9
click at [151, 225] on p "Dance is in foyer w/ live band" at bounding box center [270, 229] width 265 height 9
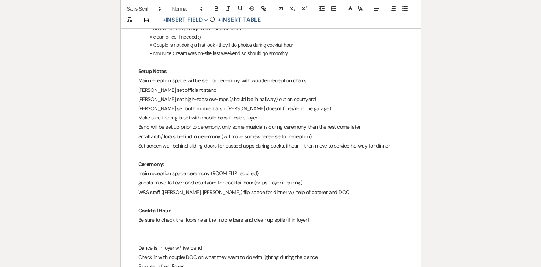
click at [141, 234] on p at bounding box center [270, 238] width 265 height 9
click at [148, 234] on p "Dinner/Dance:" at bounding box center [270, 238] width 265 height 9
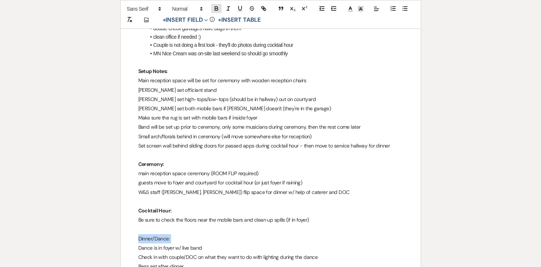
click at [217, 8] on icon "button" at bounding box center [216, 9] width 3 height 2
click at [180, 234] on p "Dinner/Dance:" at bounding box center [270, 238] width 265 height 9
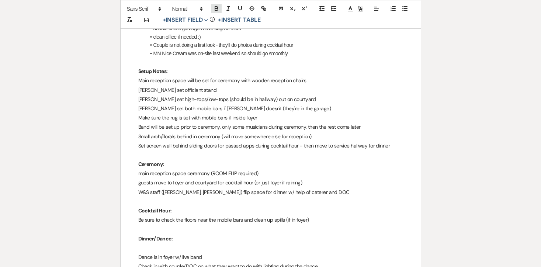
click at [217, 9] on icon "button" at bounding box center [216, 9] width 3 height 2
click at [163, 244] on p "several tables need to c" at bounding box center [270, 248] width 265 height 9
click at [163, 245] on strong "several tables need to c" at bounding box center [165, 248] width 55 height 7
click at [161, 244] on p "several" at bounding box center [270, 248] width 265 height 9
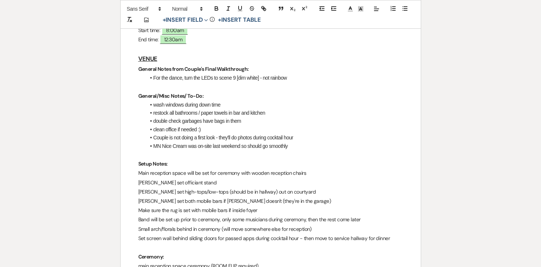
scroll to position [230, 0]
click at [189, 83] on p at bounding box center [270, 87] width 265 height 9
click at [189, 75] on li "For the dance, turn the LEDs to scene 9 [dim white] - not rainbow" at bounding box center [275, 79] width 258 height 8
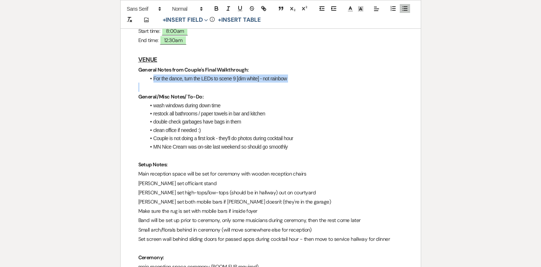
click at [189, 75] on li "For the dance, turn the LEDs to scene 9 [dim white] - not rainbow" at bounding box center [275, 79] width 258 height 8
copy li "For the dance, turn the LEDs to scene 9 [dim white] - not rainbow"
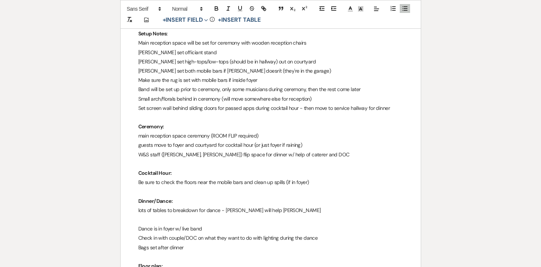
scroll to position [364, 0]
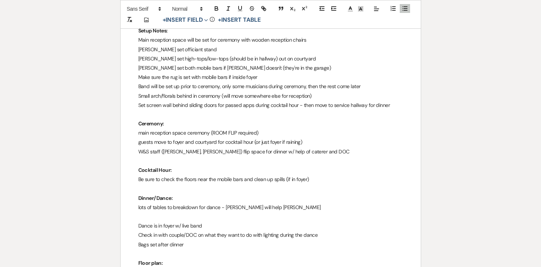
click at [161, 212] on p at bounding box center [270, 216] width 265 height 9
click at [161, 212] on p "For the dance, turn the LEDs to scene 9 [dim white] - not rainbow" at bounding box center [270, 216] width 265 height 9
click at [216, 7] on icon "button" at bounding box center [216, 8] width 7 height 7
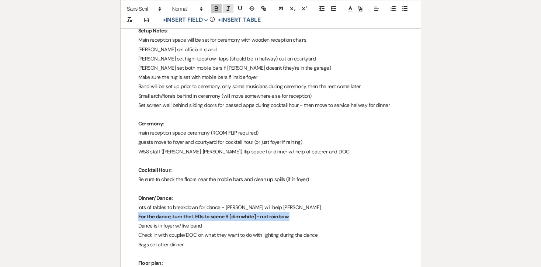
click at [225, 8] on icon "button" at bounding box center [228, 8] width 7 height 7
click at [155, 203] on p "lots of tables to breakdown for dance - [PERSON_NAME] will help [PERSON_NAME]" at bounding box center [270, 207] width 265 height 9
click at [142, 221] on p "Dance is in foyer w/ live band" at bounding box center [270, 225] width 265 height 9
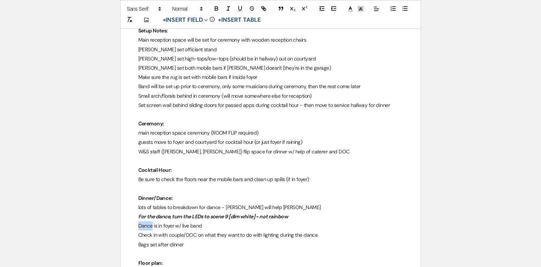
click at [142, 221] on p "Dance is in foyer w/ live band" at bounding box center [270, 225] width 265 height 9
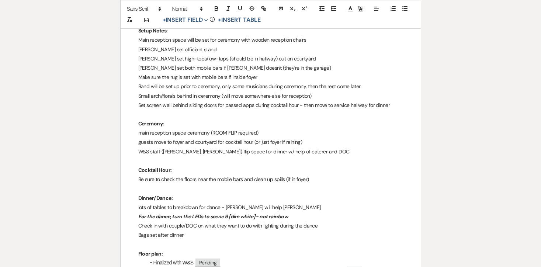
click at [148, 221] on p "Check in with couple/DOC on what they want to do with lighting during the dance" at bounding box center [270, 225] width 265 height 9
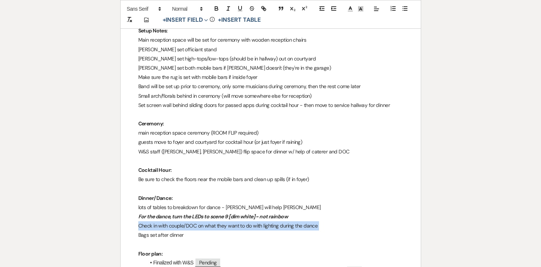
click at [148, 221] on p "Check in with couple/DOC on what they want to do with lighting during the dance" at bounding box center [270, 225] width 265 height 9
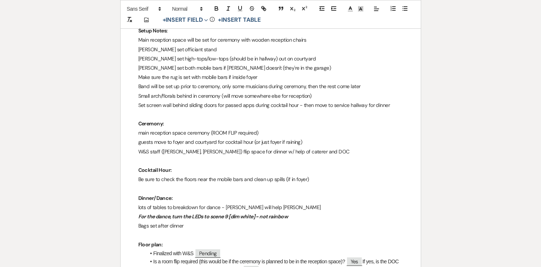
click at [151, 221] on p "Bags set after dinner" at bounding box center [270, 225] width 265 height 9
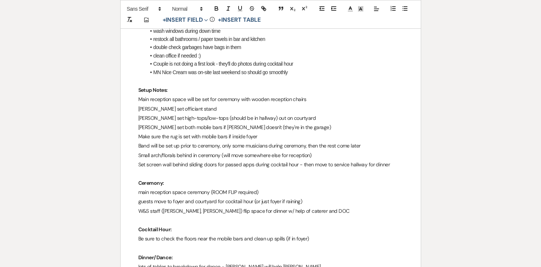
scroll to position [301, 0]
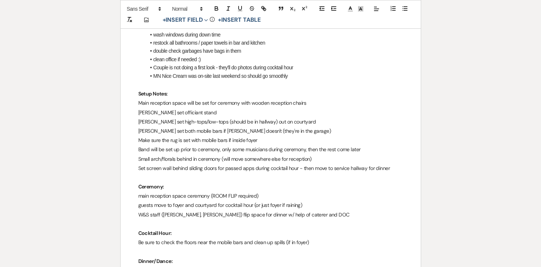
click at [209, 117] on p "[PERSON_NAME] set high-tops/low-tops (should be in hallway) out on courtyard" at bounding box center [270, 121] width 265 height 9
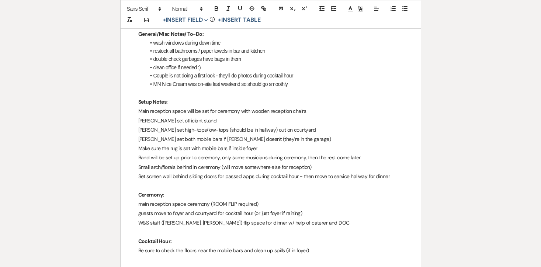
click at [230, 116] on p "[PERSON_NAME] set officiant stand" at bounding box center [270, 120] width 265 height 9
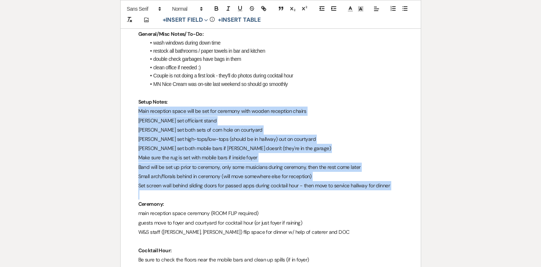
drag, startPoint x: 134, startPoint y: 94, endPoint x: 403, endPoint y: 172, distance: 280.7
click at [403, 7] on icon "button" at bounding box center [405, 8] width 7 height 7
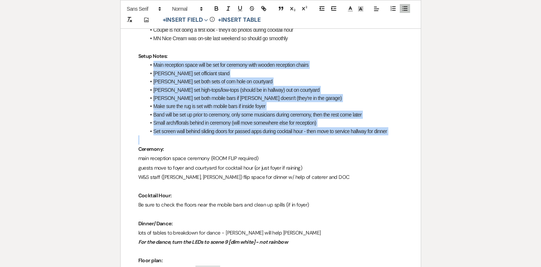
scroll to position [341, 0]
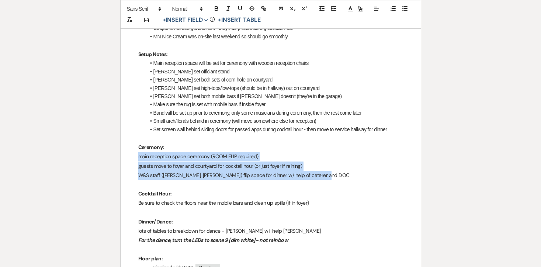
drag, startPoint x: 132, startPoint y: 139, endPoint x: 330, endPoint y: 161, distance: 198.9
click at [404, 9] on icon "button" at bounding box center [405, 8] width 7 height 7
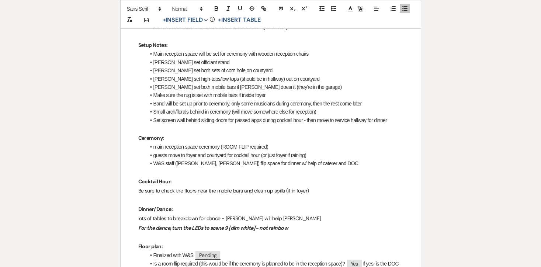
scroll to position [365, 0]
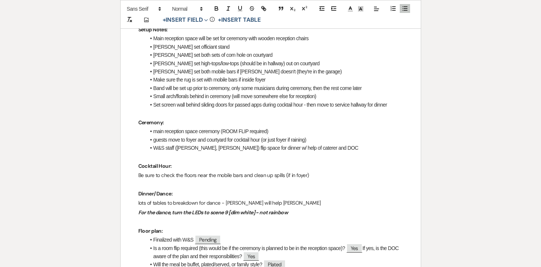
click at [142, 171] on p "Be sure to check the floors near the mobile bars and clean up spills (if in foy…" at bounding box center [270, 175] width 265 height 9
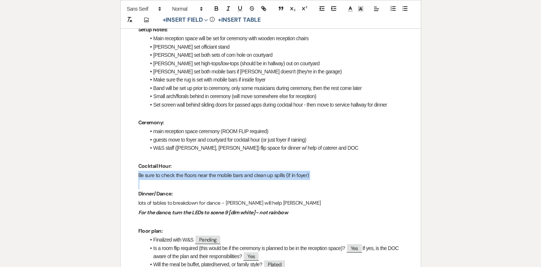
click at [142, 171] on p "Be sure to check the floors near the mobile bars and clean up spills (if in foy…" at bounding box center [270, 175] width 265 height 9
click at [406, 10] on line "button" at bounding box center [405, 10] width 3 height 0
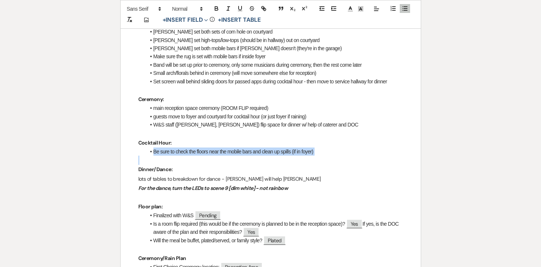
scroll to position [394, 0]
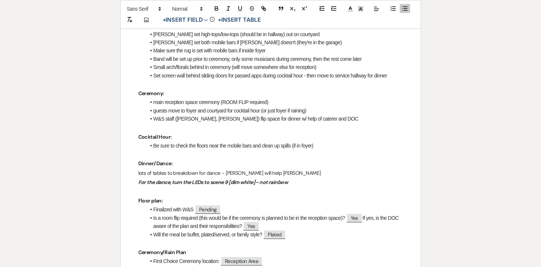
click at [294, 159] on p "Dinner/Dance:" at bounding box center [270, 163] width 265 height 9
click at [206, 169] on p "lots of tables to breakdown for dance - [PERSON_NAME] will help [PERSON_NAME]" at bounding box center [270, 173] width 265 height 9
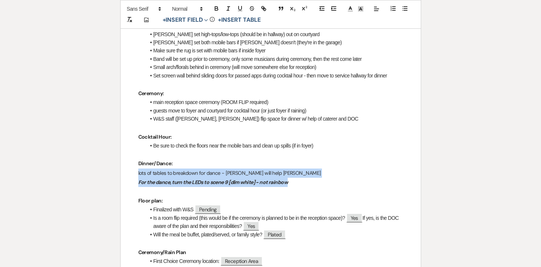
drag, startPoint x: 135, startPoint y: 153, endPoint x: 315, endPoint y: 164, distance: 180.0
click at [407, 8] on icon "button" at bounding box center [405, 8] width 7 height 7
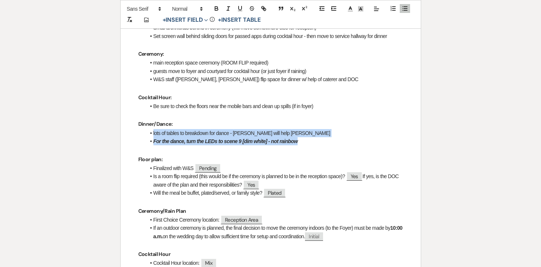
scroll to position [436, 0]
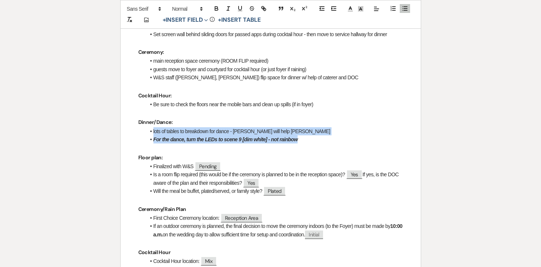
click at [315, 135] on li "For the dance, turn the LEDs to scene 9 [dim white] - not rainbow" at bounding box center [275, 139] width 258 height 8
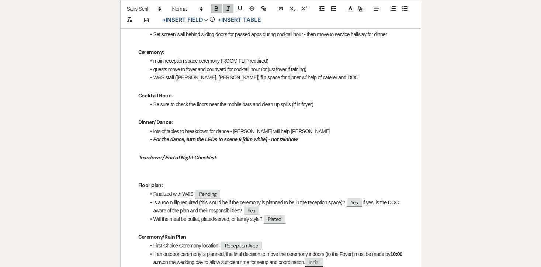
click at [191, 154] on em "Teardown / End of Night Checklist:" at bounding box center [177, 157] width 79 height 7
click at [230, 10] on icon "button" at bounding box center [228, 8] width 7 height 7
click at [224, 172] on p at bounding box center [270, 176] width 265 height 9
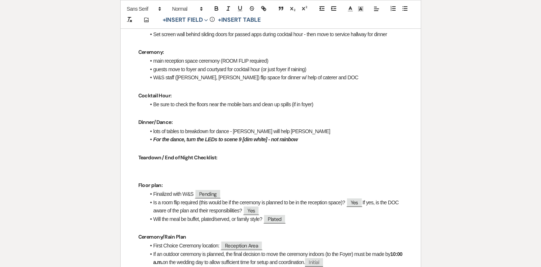
click at [217, 162] on p at bounding box center [270, 166] width 265 height 9
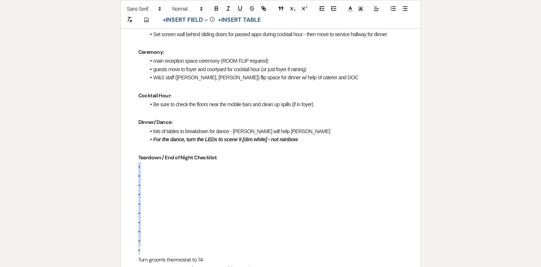
drag, startPoint x: 146, startPoint y: 231, endPoint x: 121, endPoint y: 146, distance: 88.1
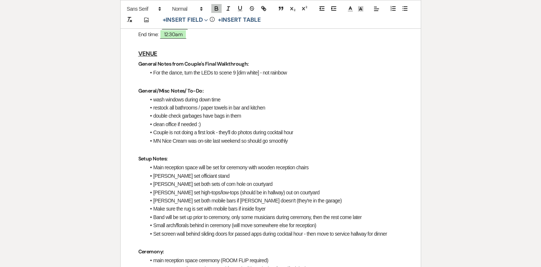
scroll to position [235, 0]
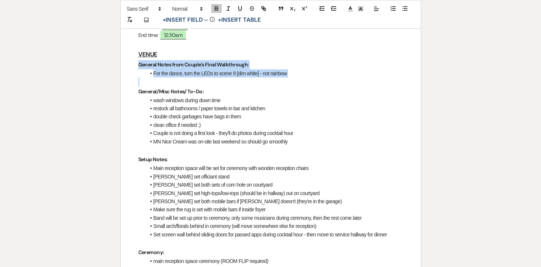
drag, startPoint x: 134, startPoint y: 73, endPoint x: 133, endPoint y: 47, distance: 25.9
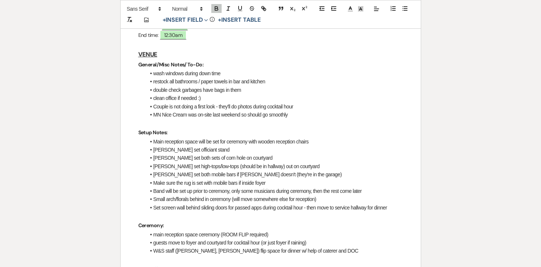
click at [153, 69] on li "wash windows during down time" at bounding box center [275, 73] width 258 height 8
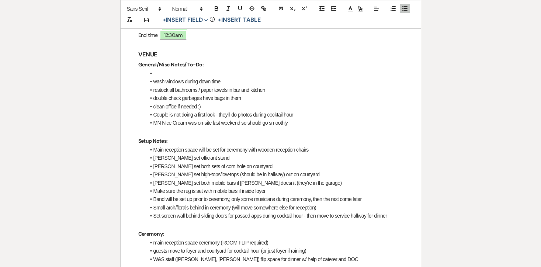
click at [156, 69] on li at bounding box center [275, 73] width 258 height 8
click at [158, 69] on li "[PERSON_NAME] - set groom's thermostat to 70" at bounding box center [275, 73] width 258 height 8
click at [221, 8] on button "button" at bounding box center [216, 8] width 10 height 9
click at [228, 9] on icon "button" at bounding box center [228, 8] width 7 height 7
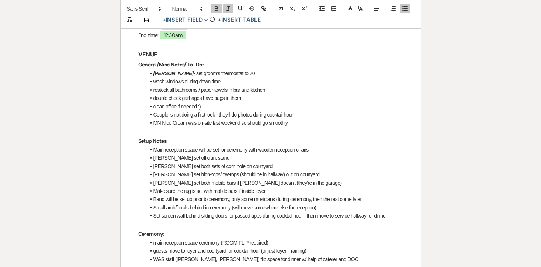
click at [159, 154] on li "[PERSON_NAME] set officiant stand" at bounding box center [275, 158] width 258 height 8
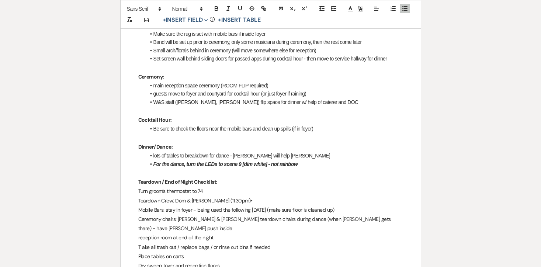
scroll to position [400, 0]
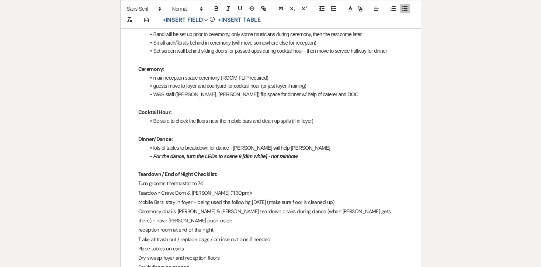
click at [139, 179] on p "Turn groom's thermostat to 74" at bounding box center [270, 183] width 265 height 9
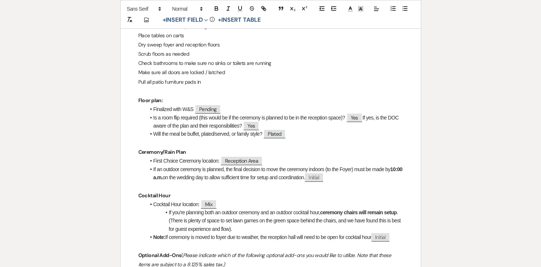
scroll to position [502, 0]
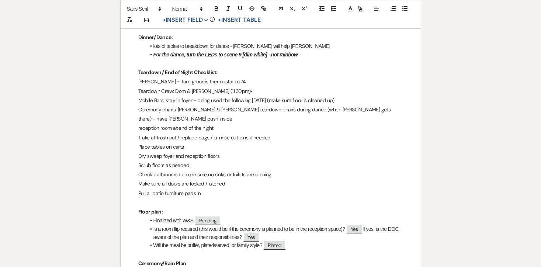
click at [214, 77] on p "[PERSON_NAME] - Turn groom's thermostat to 74" at bounding box center [270, 81] width 265 height 9
click at [182, 69] on strong "Teardown / End of Night Checklist:" at bounding box center [177, 72] width 79 height 7
click at [179, 124] on p "reception room at end of the night" at bounding box center [270, 128] width 265 height 9
click at [221, 96] on p "Mobile Bars: stay in foyer - being used the following [DATE] (make sure floor i…" at bounding box center [270, 100] width 265 height 9
drag, startPoint x: 232, startPoint y: 72, endPoint x: 176, endPoint y: 70, distance: 56.1
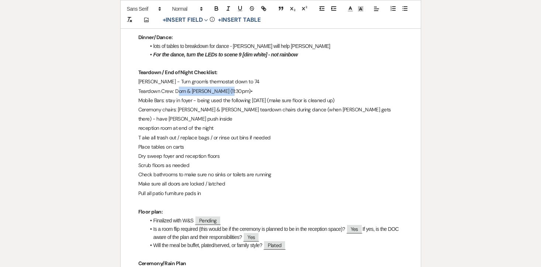
click at [176, 87] on p "Teardown Crew: Dom & [PERSON_NAME] (11:30pm)•" at bounding box center [270, 91] width 265 height 9
click at [148, 96] on p "Mobile Bars: stay in foyer - being used the following [DATE] (make sure floor i…" at bounding box center [270, 100] width 265 height 9
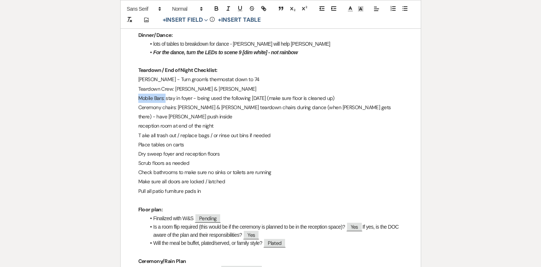
drag, startPoint x: 165, startPoint y: 79, endPoint x: 139, endPoint y: 79, distance: 26.6
click at [139, 94] on p "Mobile Bars: stay in foyer - being used the following [DATE] (make sure floor i…" at bounding box center [270, 98] width 265 height 9
click at [147, 75] on p "[PERSON_NAME] - Turn groom's thermostat down to 74" at bounding box center [270, 79] width 265 height 9
click at [217, 11] on icon "button" at bounding box center [216, 8] width 7 height 7
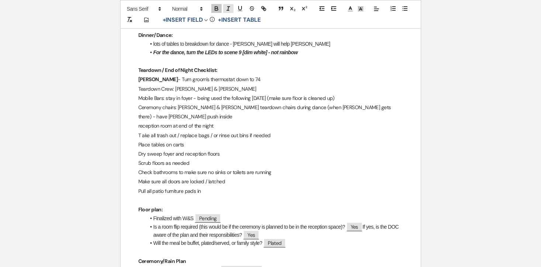
click at [225, 11] on icon "button" at bounding box center [228, 8] width 7 height 7
click at [162, 94] on p "Mobile Bars: stay in foyer - being used the following [DATE] (make sure floor i…" at bounding box center [270, 98] width 265 height 9
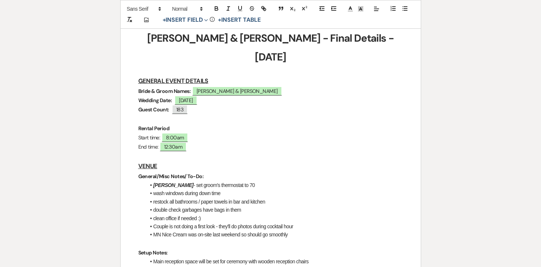
scroll to position [129, 0]
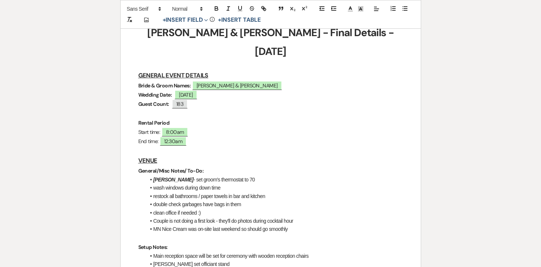
click at [166, 177] on em "[PERSON_NAME]" at bounding box center [173, 180] width 40 height 6
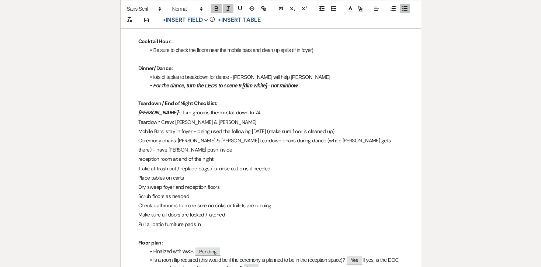
scroll to position [473, 0]
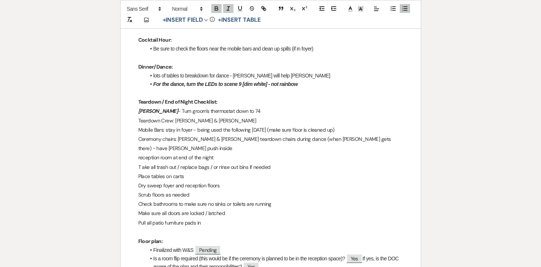
click at [154, 116] on p "Teardown Crew: [PERSON_NAME] & [PERSON_NAME]" at bounding box center [270, 120] width 265 height 9
drag, startPoint x: 175, startPoint y: 103, endPoint x: 135, endPoint y: 102, distance: 40.2
click at [219, 6] on icon "button" at bounding box center [216, 8] width 7 height 7
click at [183, 125] on p "Mobile Bars: stay in foyer - being used the following [DATE] (make sure floor i…" at bounding box center [270, 129] width 265 height 9
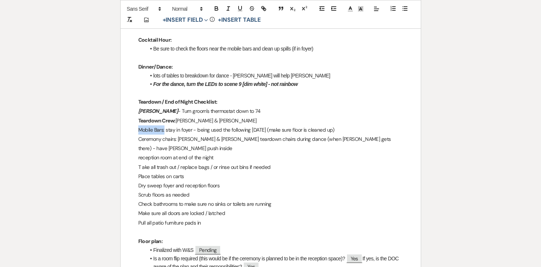
drag, startPoint x: 164, startPoint y: 111, endPoint x: 131, endPoint y: 110, distance: 33.6
click at [217, 10] on icon "button" at bounding box center [216, 9] width 3 height 2
click at [180, 125] on p "Mobile Bars: stay in foyer - being used the following [DATE] (make sure floor i…" at bounding box center [270, 129] width 265 height 9
click at [169, 125] on p "Mobile Bars: stay in foyer - being used the following [DATE] (make sure floor i…" at bounding box center [270, 129] width 265 height 9
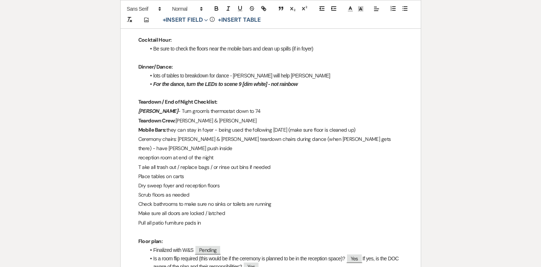
click at [215, 125] on p "Mobile Bars: they can stay in foyer - being used the following [DATE] (make sur…" at bounding box center [270, 129] width 265 height 9
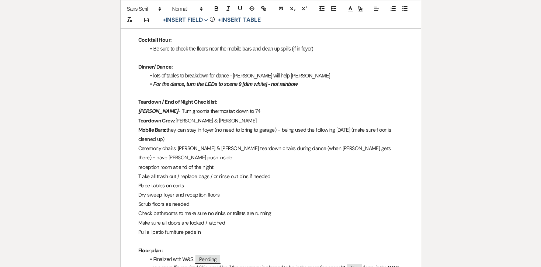
click at [177, 125] on p "Mobile Bars: they can stay in foyer (no need to bring to garage) - being used t…" at bounding box center [270, 134] width 265 height 18
click at [175, 144] on p "Ceremony chairs: [PERSON_NAME] & [PERSON_NAME] teardown chairs during dance (wh…" at bounding box center [270, 153] width 265 height 18
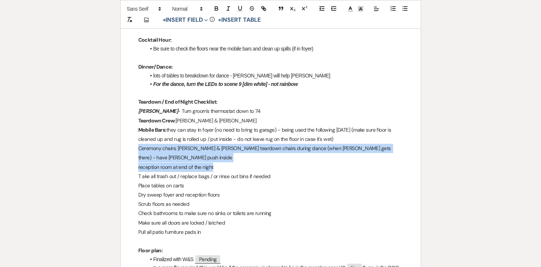
drag, startPoint x: 215, startPoint y: 138, endPoint x: 131, endPoint y: 131, distance: 84.8
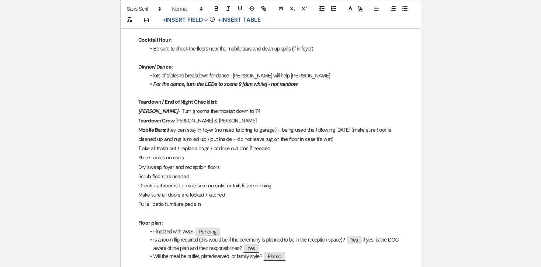
click at [143, 144] on p "T ake all trash out / replace bags / or rinse out bins if needed" at bounding box center [270, 148] width 265 height 9
click at [156, 153] on p "Place tables on carts" at bounding box center [270, 157] width 265 height 9
click at [151, 163] on p "Dry sweep foyer and reception floors" at bounding box center [270, 167] width 265 height 9
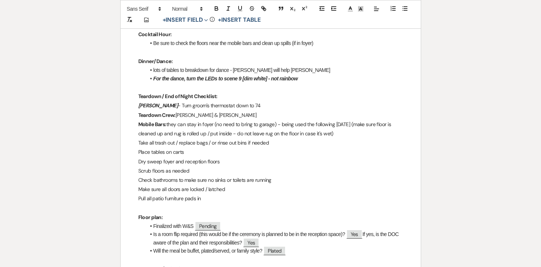
scroll to position [482, 0]
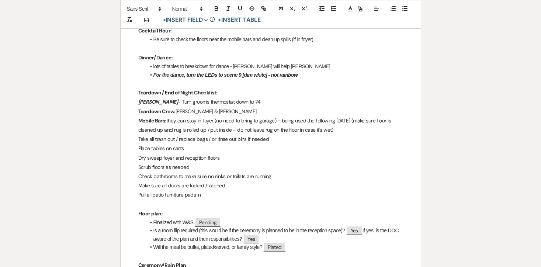
click at [144, 172] on p "Check bathrooms to make sure no sinks or toilets are running" at bounding box center [270, 176] width 265 height 9
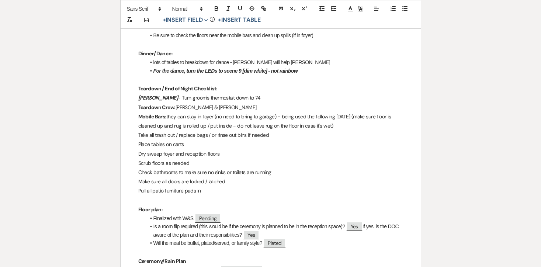
scroll to position [488, 0]
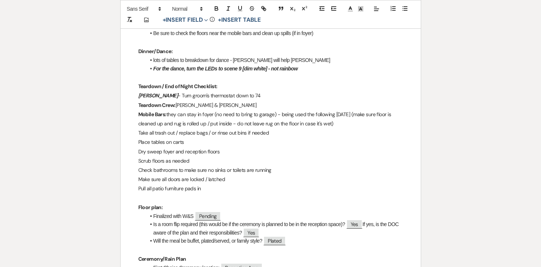
click at [144, 175] on p "Make sure all doors are locked / latched" at bounding box center [270, 179] width 265 height 9
click at [241, 175] on p "Make sure all doors are locked / latched" at bounding box center [270, 179] width 265 height 9
click at [160, 184] on p "Pull all patio furniture pads in" at bounding box center [270, 188] width 265 height 9
click at [143, 175] on p "Make sure all doors are locked / latched - double check bar doors" at bounding box center [270, 179] width 265 height 9
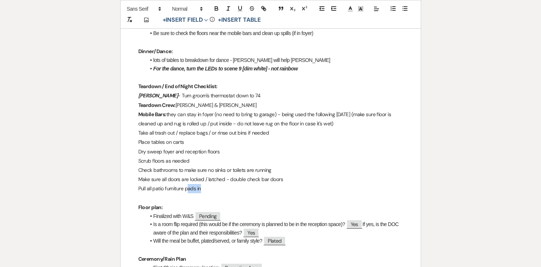
drag, startPoint x: 207, startPoint y: 170, endPoint x: 187, endPoint y: 169, distance: 19.2
click at [187, 184] on p "Pull all patio furniture pads in" at bounding box center [270, 188] width 265 height 9
click at [142, 184] on p "Pull all patio furniture pads in" at bounding box center [270, 188] width 265 height 9
click at [190, 175] on p "Make sure all doors are locked / latched - double check bar doors" at bounding box center [270, 179] width 265 height 9
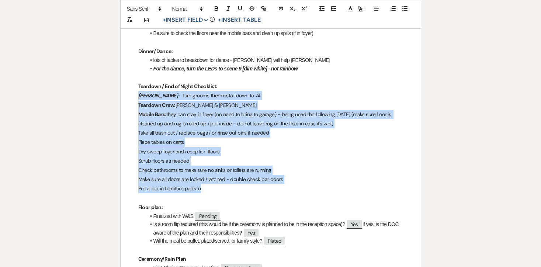
drag, startPoint x: 210, startPoint y: 172, endPoint x: 127, endPoint y: 81, distance: 123.6
click at [403, 10] on icon "button" at bounding box center [405, 8] width 7 height 7
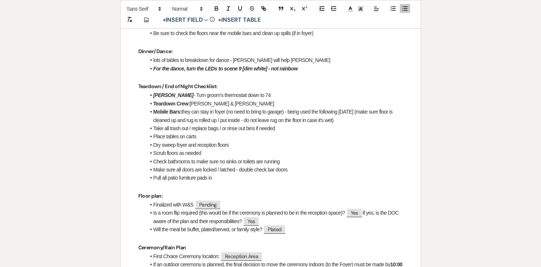
click at [278, 82] on p "Teardown / End of Night Checklist:" at bounding box center [270, 86] width 265 height 9
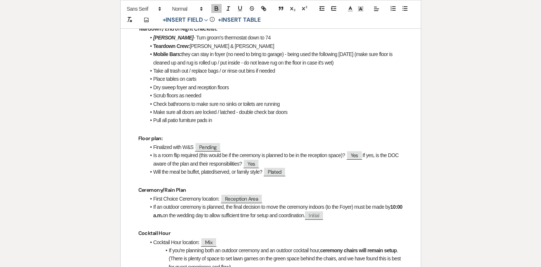
scroll to position [546, 0]
click at [179, 168] on li "Will the meal be buffet, plated/served, or family style? ﻿ Plated ﻿" at bounding box center [275, 172] width 258 height 8
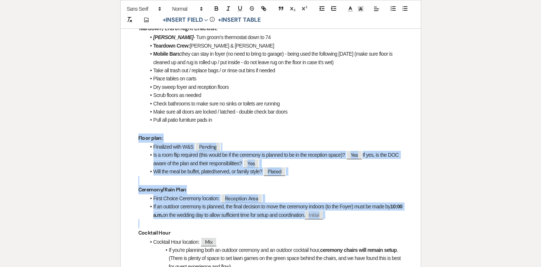
drag, startPoint x: 137, startPoint y: 120, endPoint x: 370, endPoint y: 203, distance: 247.1
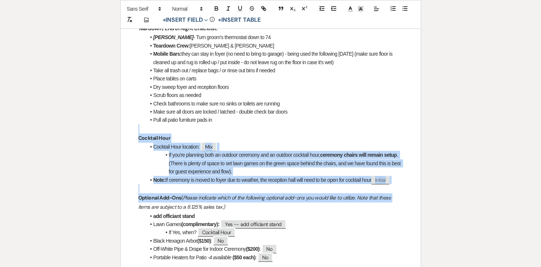
drag, startPoint x: 137, startPoint y: 114, endPoint x: 410, endPoint y: 179, distance: 280.8
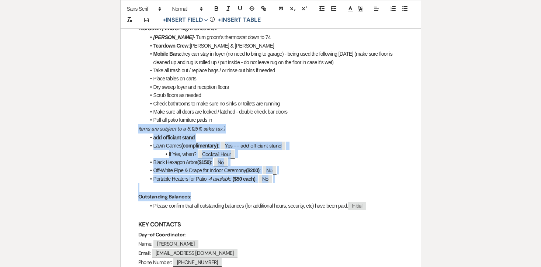
drag, startPoint x: 138, startPoint y: 110, endPoint x: 329, endPoint y: 179, distance: 203.3
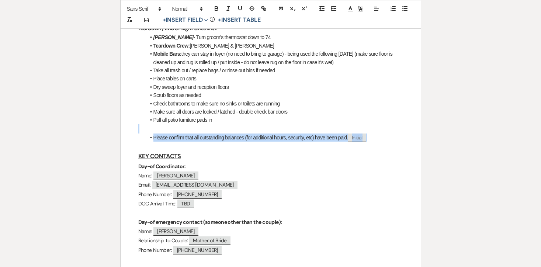
drag, startPoint x: 137, startPoint y: 113, endPoint x: 374, endPoint y: 120, distance: 237.3
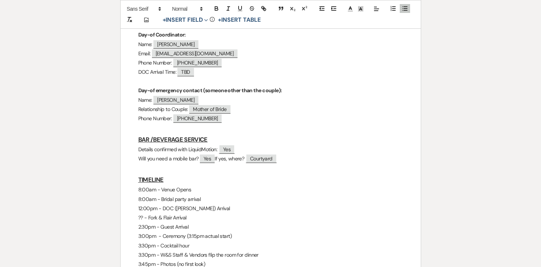
scroll to position [662, 0]
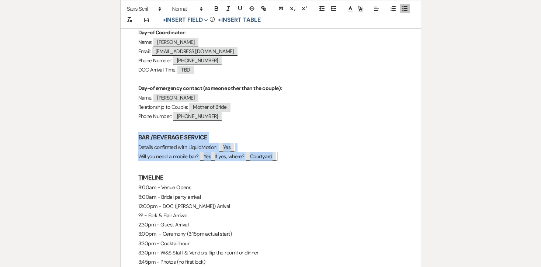
drag, startPoint x: 131, startPoint y: 119, endPoint x: 308, endPoint y: 140, distance: 178.3
click at [308, 140] on div "[PERSON_NAME] & [PERSON_NAME] - Final Details - [DATE] GENERAL EVENT DETAILS Br…" at bounding box center [271, 175] width 300 height 1419
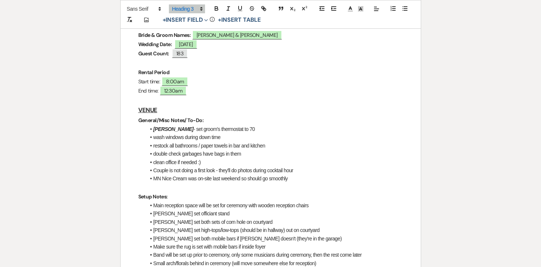
scroll to position [182, 0]
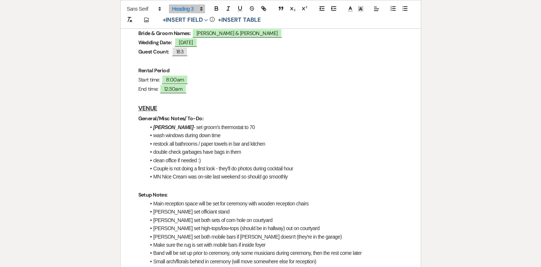
click at [172, 94] on p at bounding box center [270, 98] width 265 height 9
click at [170, 103] on h3 "VENUE" at bounding box center [270, 108] width 265 height 11
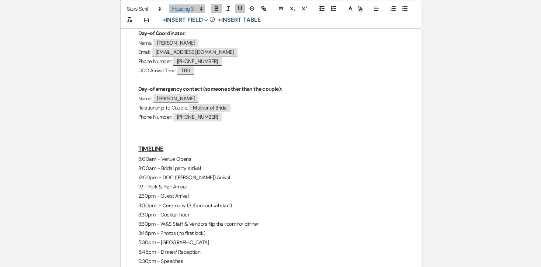
scroll to position [662, 0]
click at [162, 132] on h3 at bounding box center [270, 137] width 265 height 11
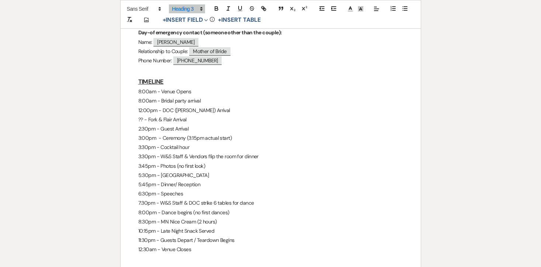
scroll to position [719, 0]
click at [165, 142] on p "3:30pm - Cocktail hour" at bounding box center [270, 146] width 265 height 9
click at [170, 189] on p "6:30pm - Speeches" at bounding box center [270, 193] width 265 height 9
click at [167, 198] on p "7:30pm - W&S Staff & DOC strike 6 tables for dance" at bounding box center [270, 202] width 265 height 9
click at [276, 198] on p "7:30pm - W&S Staff & DOC strike 6 tables for dance" at bounding box center [270, 202] width 265 height 9
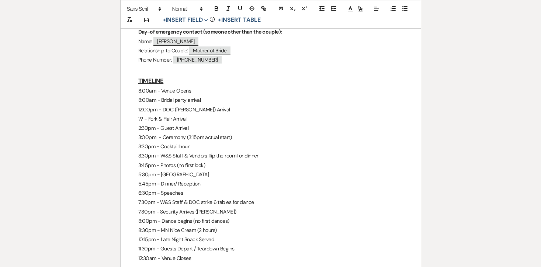
click at [209, 198] on p "7:30pm - W&S Staff & DOC strike 6 tables for dance" at bounding box center [270, 202] width 265 height 9
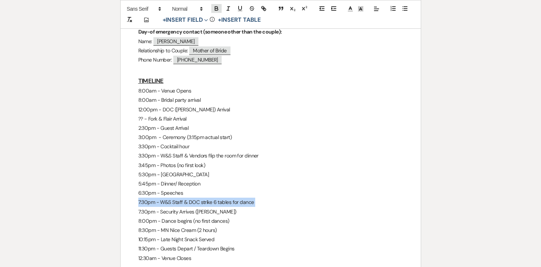
click at [215, 8] on icon "button" at bounding box center [216, 9] width 3 height 2
click at [189, 199] on strong "7:30pm - W&S Staff & DOC strike 6 tables for dance" at bounding box center [197, 202] width 118 height 7
drag, startPoint x: 186, startPoint y: 184, endPoint x: 163, endPoint y: 182, distance: 23.3
click at [163, 199] on strong "7:30pm - W&S Staff & DOC strike 6 tables for dance" at bounding box center [197, 202] width 118 height 7
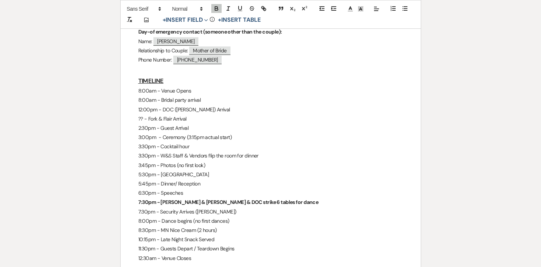
click at [218, 199] on strong "7:30pm - [PERSON_NAME] & [PERSON_NAME] & DOC strike 6 tables for dance" at bounding box center [228, 202] width 180 height 7
click at [191, 151] on p "3:30pm - W&S Staff & Vendors flip the room for dinner" at bounding box center [270, 155] width 265 height 9
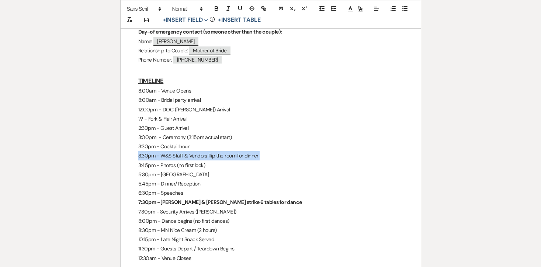
click at [191, 151] on p "3:30pm - W&S Staff & Vendors flip the room for dinner" at bounding box center [270, 155] width 265 height 9
click at [216, 7] on icon "button" at bounding box center [216, 8] width 3 height 2
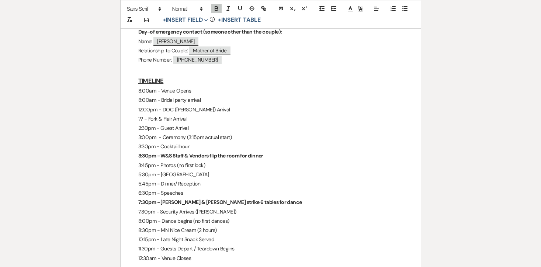
click at [165, 161] on p "3:45pm - Photos (no first look)" at bounding box center [270, 165] width 265 height 9
drag, startPoint x: 211, startPoint y: 137, endPoint x: 162, endPoint y: 136, distance: 49.1
click at [162, 152] on strong "3:30pm - W&S Staff & Vendors flip the room for dinner" at bounding box center [200, 155] width 125 height 7
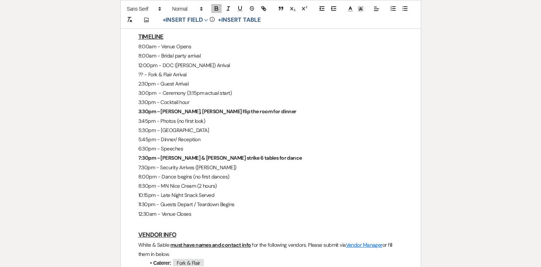
scroll to position [764, 0]
click at [166, 172] on p "8:00pm - Dance begins (no first dances)" at bounding box center [270, 176] width 265 height 9
click at [155, 181] on p "8:30pm - MN Nice Cream (2 hours)" at bounding box center [270, 185] width 265 height 9
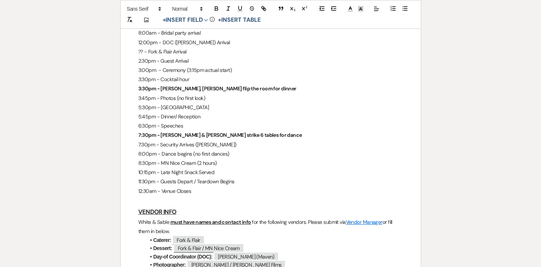
scroll to position [787, 0]
click at [231, 167] on p "10:15pm - Late Night Snack Served" at bounding box center [270, 171] width 265 height 9
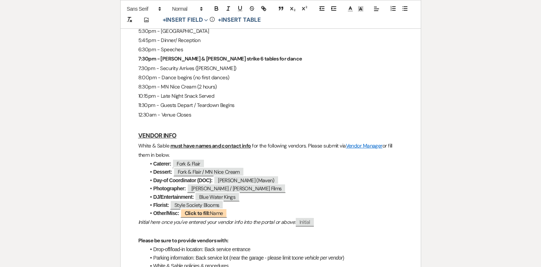
scroll to position [865, 0]
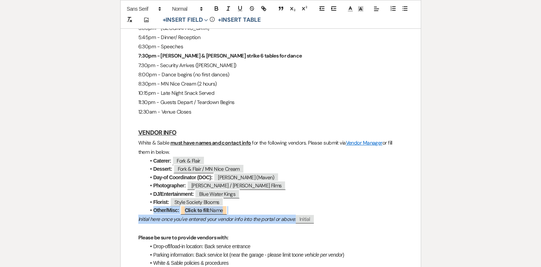
drag, startPoint x: 146, startPoint y: 193, endPoint x: 337, endPoint y: 200, distance: 191.3
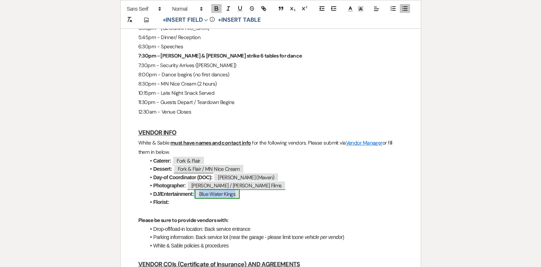
drag, startPoint x: 247, startPoint y: 177, endPoint x: 196, endPoint y: 177, distance: 50.9
click at [196, 190] on li "DJ/Entertainment: ﻿ Blue Water Kings ﻿" at bounding box center [275, 194] width 258 height 8
copy span "﻿ Blue Water Kings ﻿"
click at [179, 198] on li "Florist:" at bounding box center [275, 202] width 258 height 8
click at [179, 197] on span "Blue Water Kings" at bounding box center [192, 201] width 45 height 9
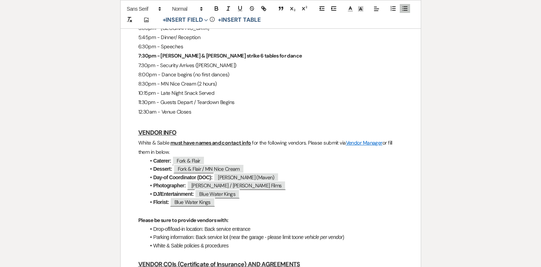
select select "Name"
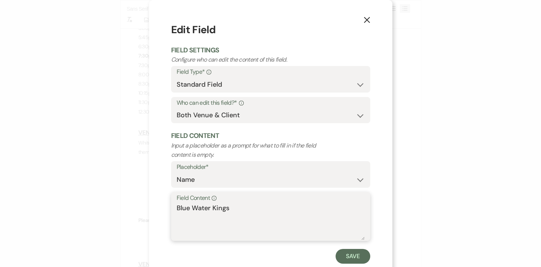
click at [187, 207] on textarea "Blue Water Kings" at bounding box center [271, 221] width 188 height 37
type textarea "Style Society"
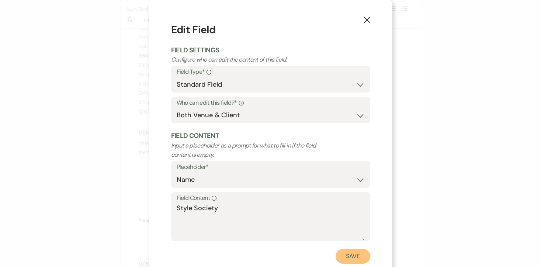
click at [360, 250] on button "Save" at bounding box center [353, 256] width 35 height 15
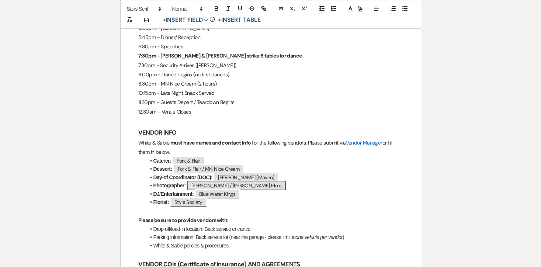
click at [255, 181] on span "[PERSON_NAME] / [PERSON_NAME] Films" at bounding box center [236, 186] width 99 height 10
select select "Name"
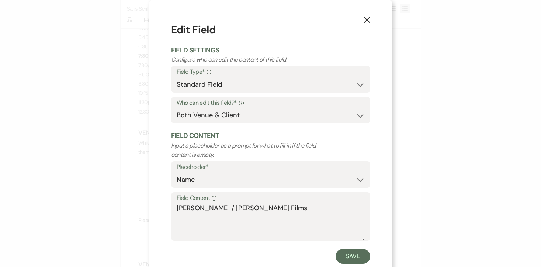
click at [369, 18] on use "button" at bounding box center [367, 20] width 6 height 6
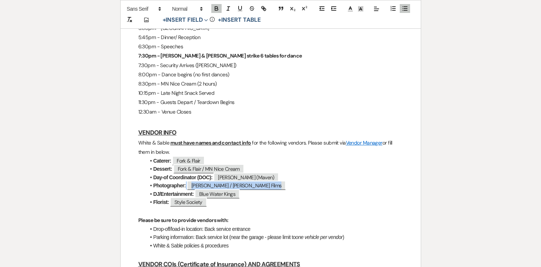
drag, startPoint x: 265, startPoint y: 169, endPoint x: 140, endPoint y: 168, distance: 125.1
copy span "﻿ [PERSON_NAME] / [PERSON_NAME] Films ﻿"
click at [275, 182] on li "Photographer: ﻿ [PERSON_NAME] / [PERSON_NAME] Films ﻿" at bounding box center [275, 186] width 258 height 8
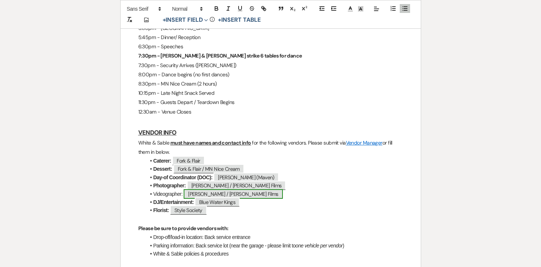
click at [249, 189] on span "[PERSON_NAME] / [PERSON_NAME] Films" at bounding box center [233, 194] width 99 height 10
select select "Name"
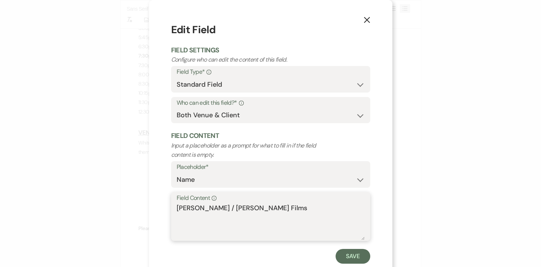
drag, startPoint x: 233, startPoint y: 209, endPoint x: 154, endPoint y: 209, distance: 78.6
click at [154, 209] on div "X Edit Field Field Settings Configure who can edit the content of this field. F…" at bounding box center [271, 143] width 244 height 286
type textarea "[PERSON_NAME] Films"
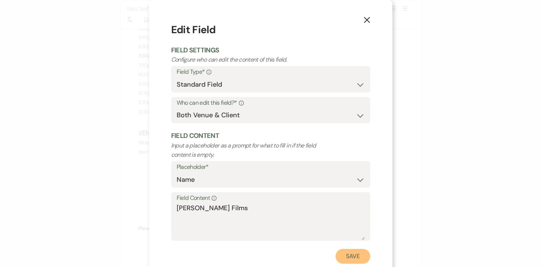
click at [346, 256] on button "Save" at bounding box center [353, 256] width 35 height 15
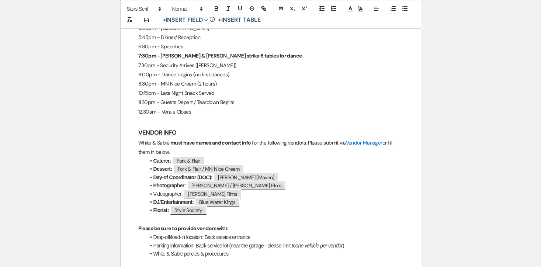
click at [174, 190] on li "Videographer: [PERSON_NAME] Films" at bounding box center [275, 194] width 258 height 8
drag, startPoint x: 183, startPoint y: 176, endPoint x: 138, endPoint y: 176, distance: 45.8
click at [215, 8] on icon "button" at bounding box center [216, 9] width 3 height 2
click at [208, 181] on span "[PERSON_NAME] / [PERSON_NAME] Films" at bounding box center [236, 186] width 99 height 10
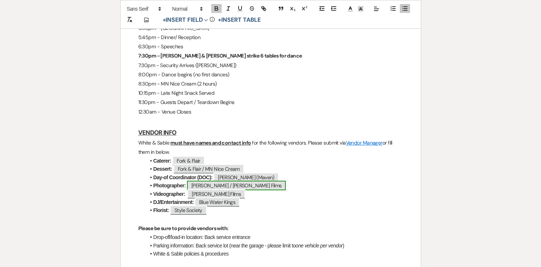
select select "Name"
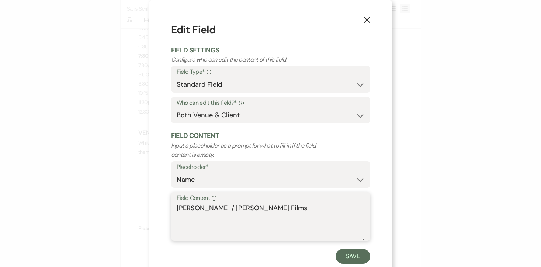
drag, startPoint x: 282, startPoint y: 206, endPoint x: 229, endPoint y: 205, distance: 52.8
click at [229, 205] on textarea "[PERSON_NAME] / [PERSON_NAME] Films" at bounding box center [271, 221] width 188 height 37
type textarea "[PERSON_NAME]"
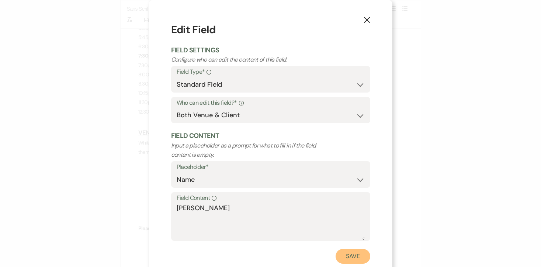
click at [361, 255] on button "Save" at bounding box center [353, 256] width 35 height 15
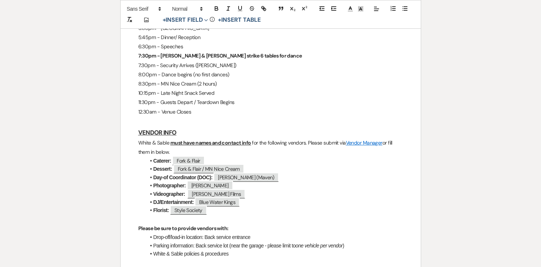
click at [248, 198] on li "DJ/Entertainment: ﻿ Blue Water Kings ﻿" at bounding box center [275, 202] width 258 height 8
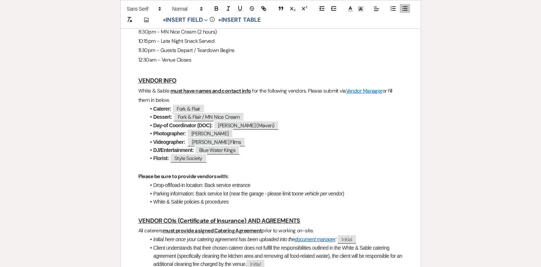
scroll to position [921, 0]
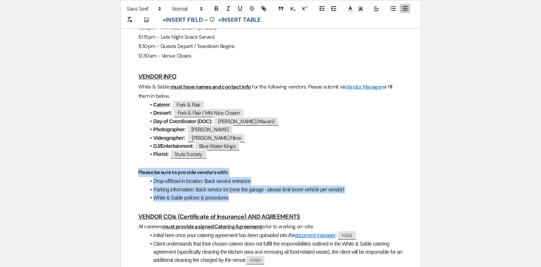
drag, startPoint x: 252, startPoint y: 183, endPoint x: 105, endPoint y: 152, distance: 149.7
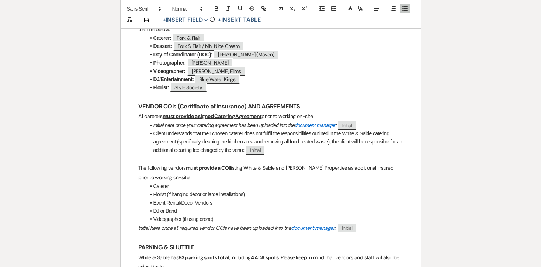
scroll to position [996, 0]
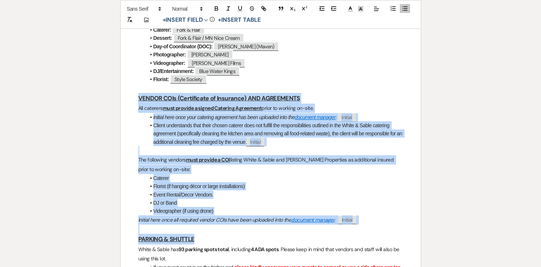
drag, startPoint x: 134, startPoint y: 76, endPoint x: 285, endPoint y: 223, distance: 210.6
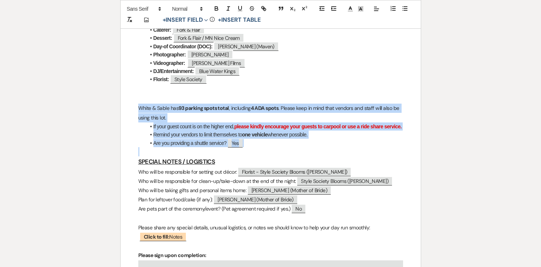
drag, startPoint x: 135, startPoint y: 93, endPoint x: 283, endPoint y: 146, distance: 157.8
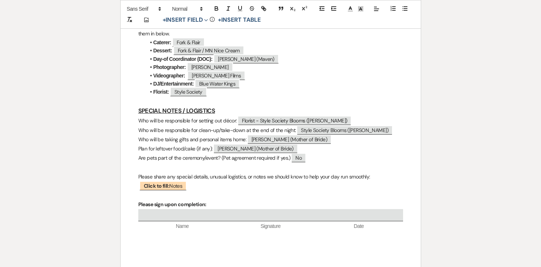
scroll to position [983, 0]
click at [318, 127] on span "Style Society Blooms ([PERSON_NAME])" at bounding box center [344, 131] width 95 height 8
select select "client"
select select "Name"
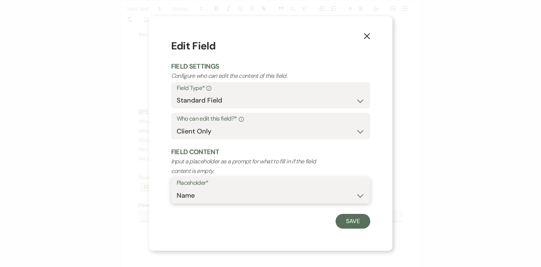
click at [191, 197] on select "Custom Placeholder Date Time Name Location Venue Name Type Number Budget Addres…" at bounding box center [271, 196] width 188 height 14
click at [206, 134] on select "Both Venue & Client Client Only Venue Only" at bounding box center [271, 131] width 188 height 14
select select "owner"
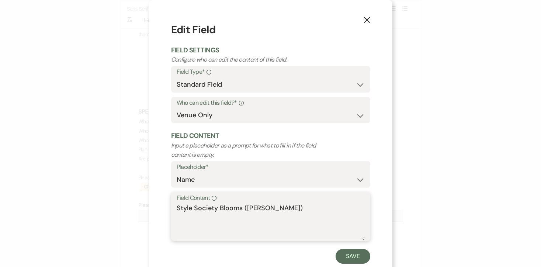
click at [177, 208] on textarea "Style Society Blooms ([PERSON_NAME])" at bounding box center [271, 221] width 188 height 37
type textarea "DOC ([PERSON_NAME]) and Style Society Blooms ([PERSON_NAME])"
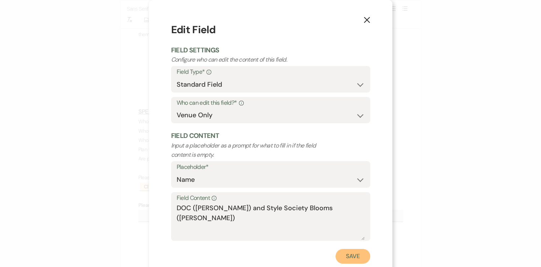
click at [352, 257] on button "Save" at bounding box center [353, 256] width 35 height 15
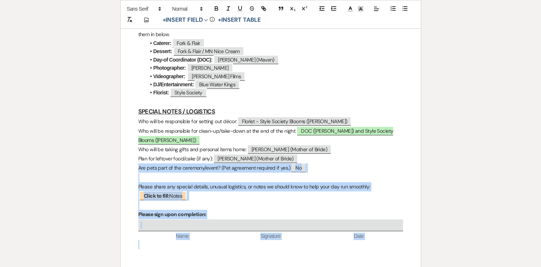
drag, startPoint x: 199, startPoint y: 231, endPoint x: 132, endPoint y: 143, distance: 110.1
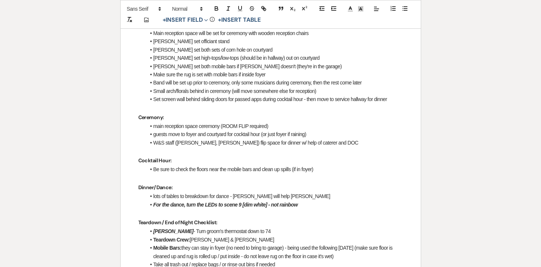
scroll to position [348, 0]
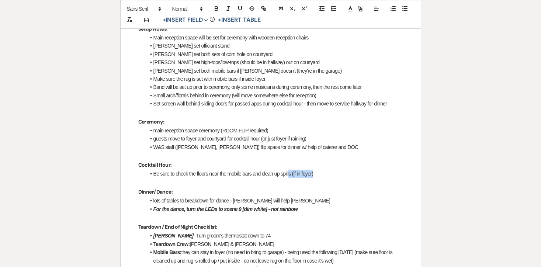
drag, startPoint x: 322, startPoint y: 155, endPoint x: 291, endPoint y: 153, distance: 31.0
click at [291, 170] on li "Be sure to check the floors near the mobile bars and clean up spills (if in foy…" at bounding box center [275, 174] width 258 height 8
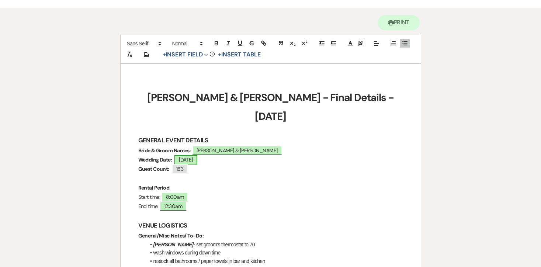
scroll to position [0, 0]
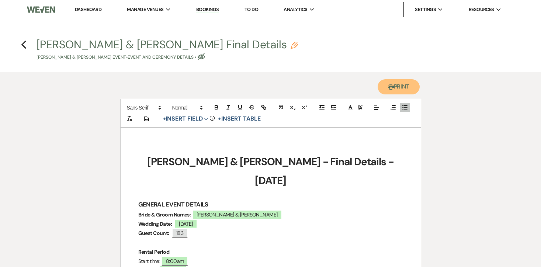
click at [394, 86] on button "Printer Print" at bounding box center [399, 86] width 42 height 15
